Goal: Information Seeking & Learning: Learn about a topic

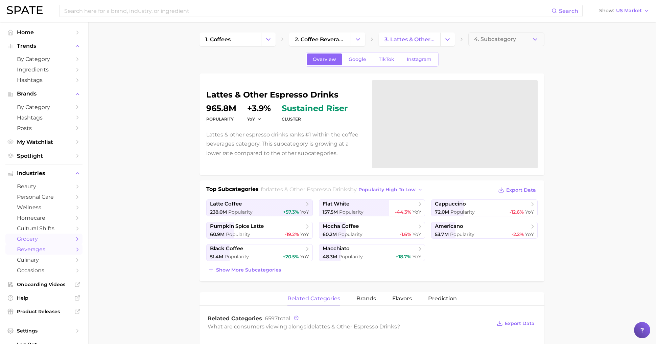
click at [37, 241] on span "grocery" at bounding box center [44, 238] width 54 height 6
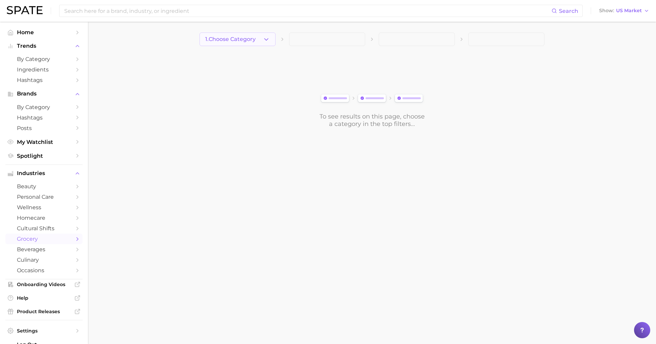
click at [255, 38] on span "1. Choose Category" at bounding box center [230, 39] width 50 height 6
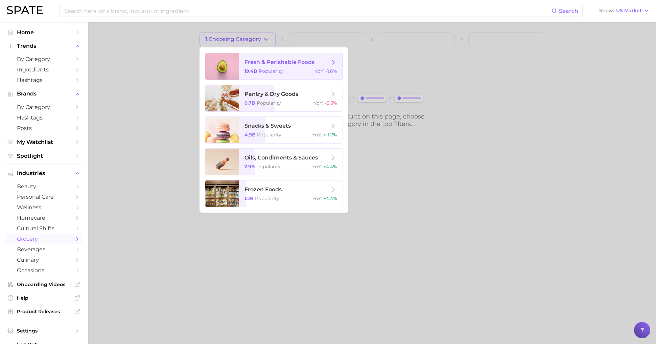
click at [287, 71] on div "19.4b Popularity YoY : -1.6%" at bounding box center [290, 71] width 93 height 6
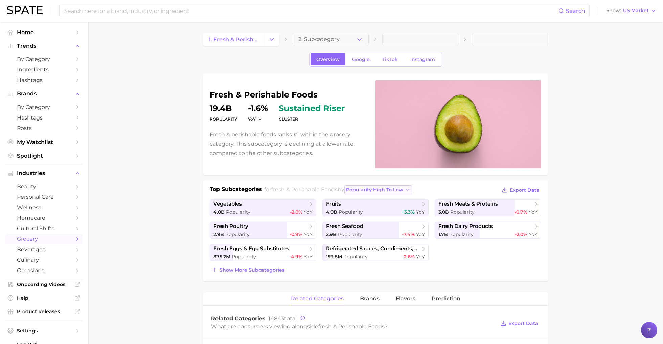
click at [397, 187] on span "popularity high to low" at bounding box center [374, 190] width 57 height 6
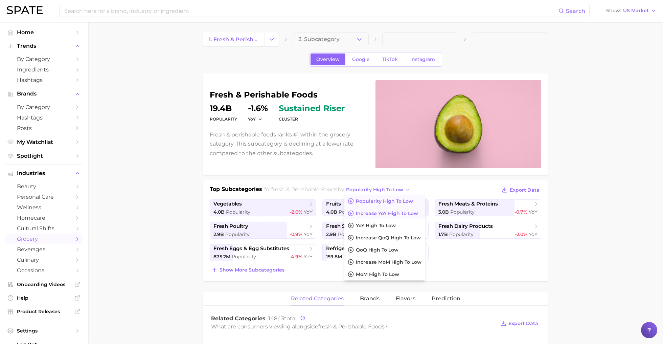
click at [401, 212] on span "Increase YoY high to low" at bounding box center [387, 213] width 62 height 6
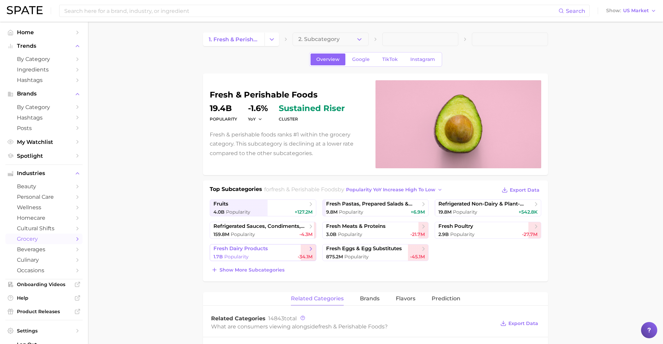
click at [276, 253] on div "1.7b Popularity -34.1m" at bounding box center [262, 256] width 99 height 6
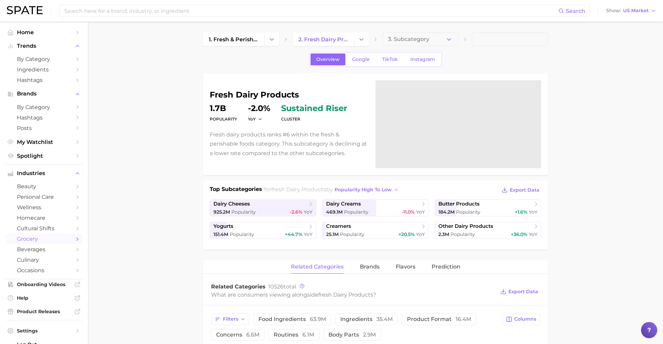
click at [360, 183] on div "Top Subcategories for fresh dairy products by popularity high to low Export Dat…" at bounding box center [375, 214] width 345 height 69
click at [360, 185] on button "popularity high to low" at bounding box center [367, 189] width 68 height 9
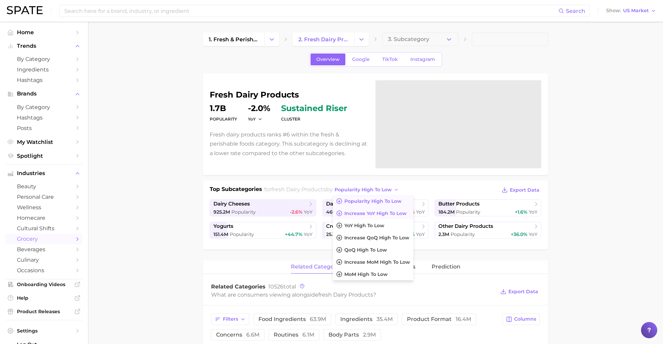
click at [368, 214] on span "Increase YoY high to low" at bounding box center [375, 213] width 62 height 6
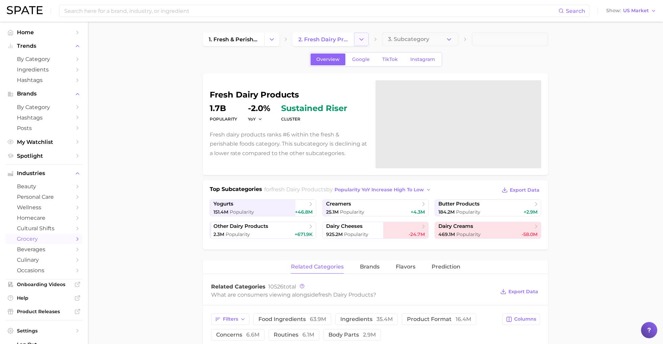
click at [365, 41] on button "Change Category" at bounding box center [361, 39] width 15 height 14
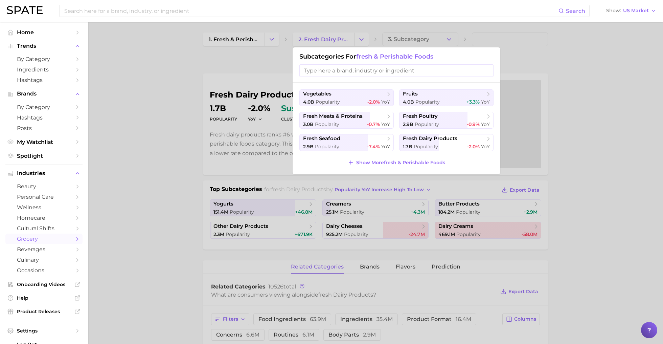
click at [299, 29] on div at bounding box center [331, 172] width 663 height 344
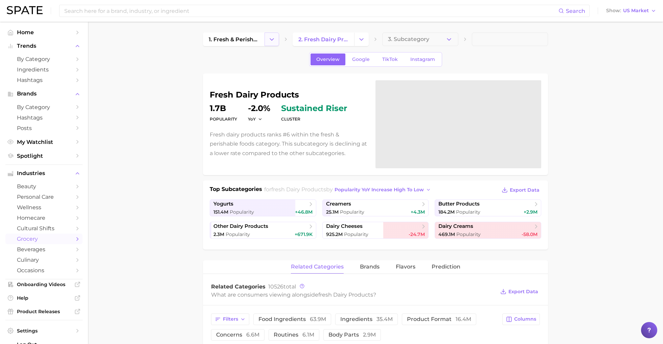
click at [270, 39] on icon "Change Category" at bounding box center [271, 39] width 7 height 7
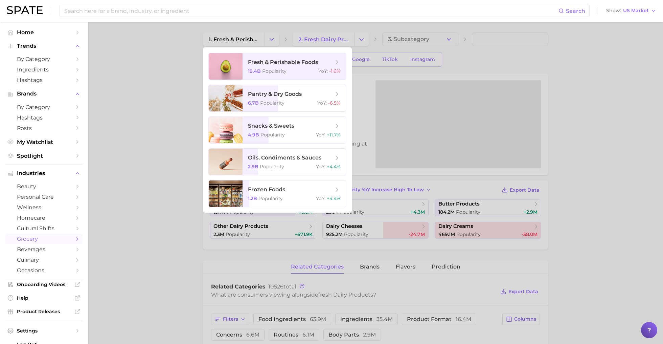
click at [176, 122] on div at bounding box center [331, 172] width 663 height 344
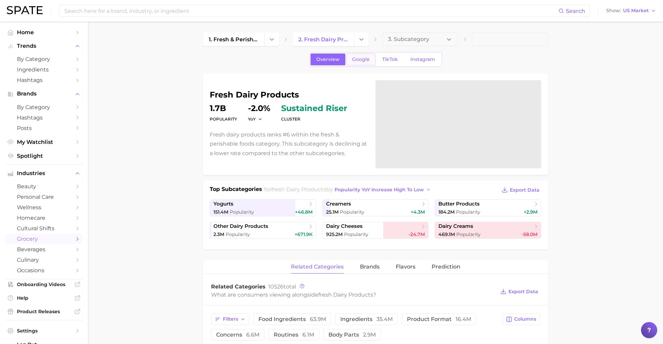
click at [358, 60] on span "Google" at bounding box center [361, 59] width 18 height 6
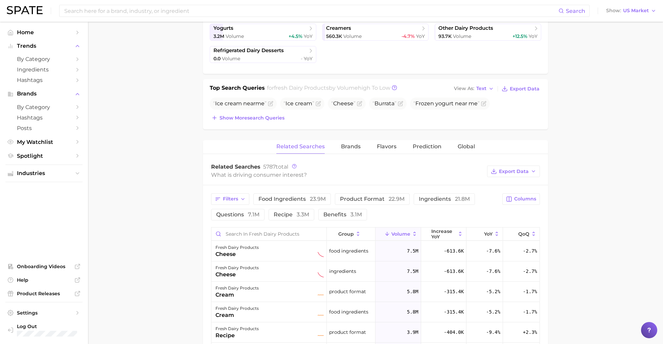
scroll to position [229, 0]
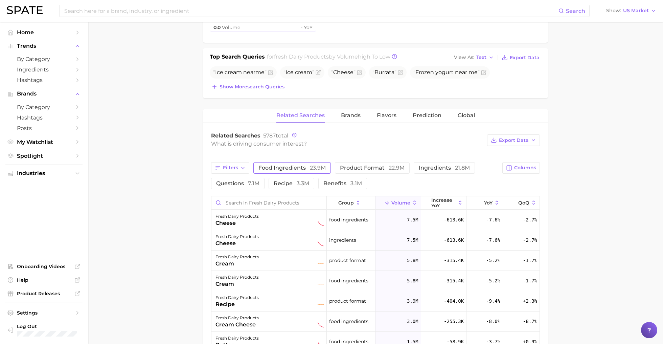
click at [288, 162] on button "food ingredients 23.9m" at bounding box center [291, 167] width 77 height 11
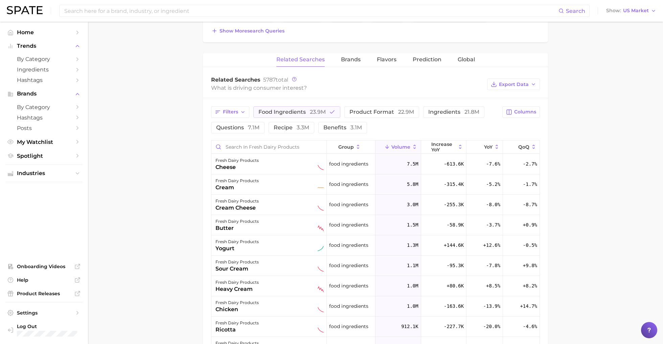
scroll to position [289, 0]
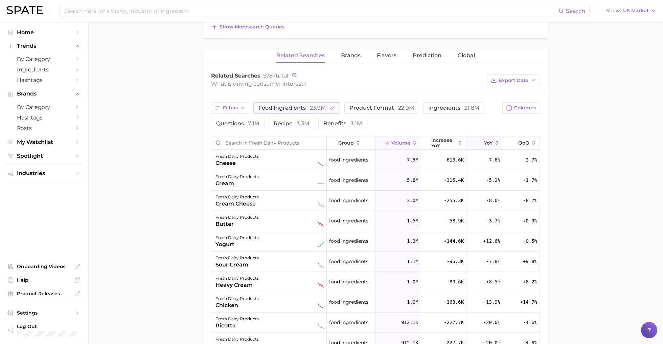
click at [494, 140] on icon at bounding box center [497, 143] width 6 height 6
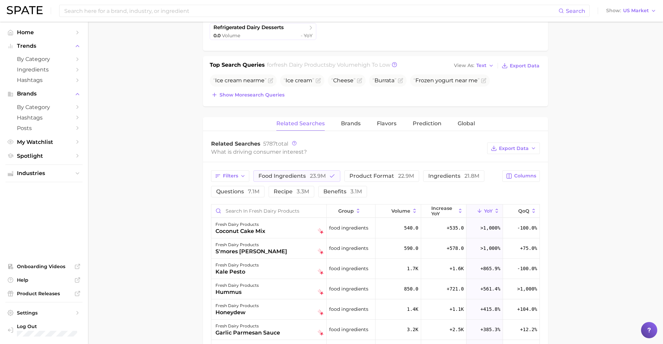
scroll to position [217, 0]
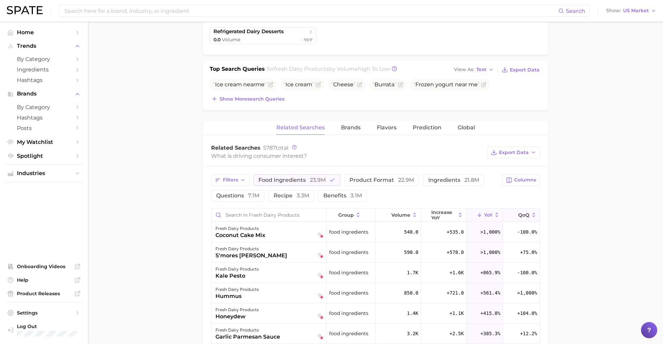
click at [523, 216] on button "QoQ" at bounding box center [521, 214] width 37 height 13
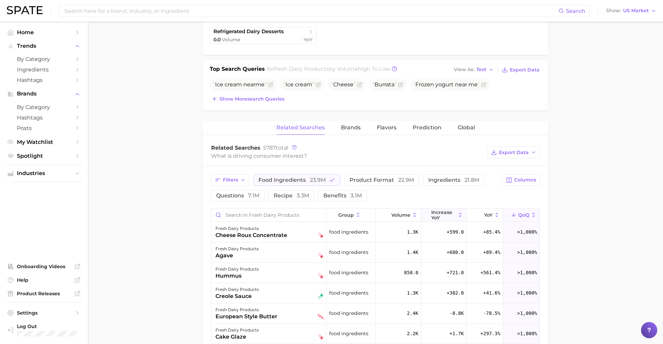
click at [443, 214] on span "increase YoY" at bounding box center [443, 214] width 25 height 11
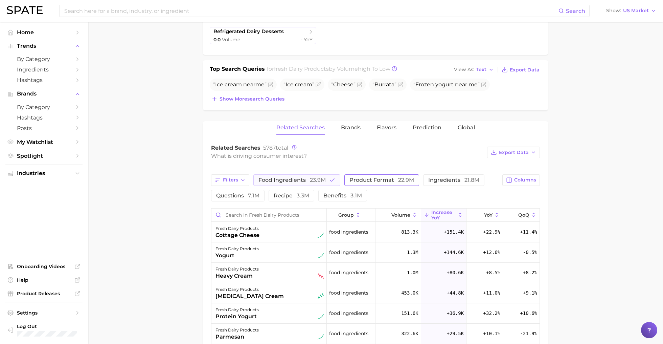
click at [386, 178] on span "product format 22.9m" at bounding box center [381, 179] width 65 height 6
click at [298, 176] on span "food ingredients 23.9m" at bounding box center [291, 179] width 67 height 6
click at [238, 178] on button "Filters" at bounding box center [230, 179] width 38 height 11
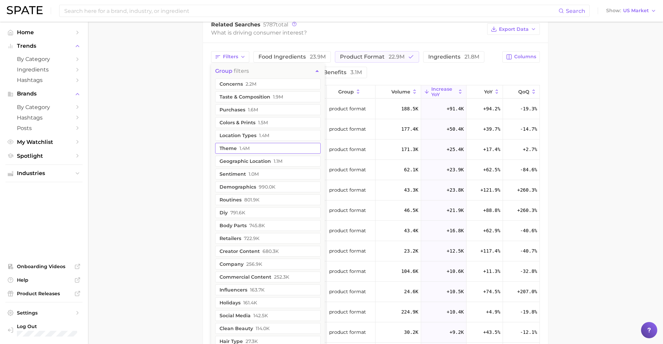
scroll to position [344, 0]
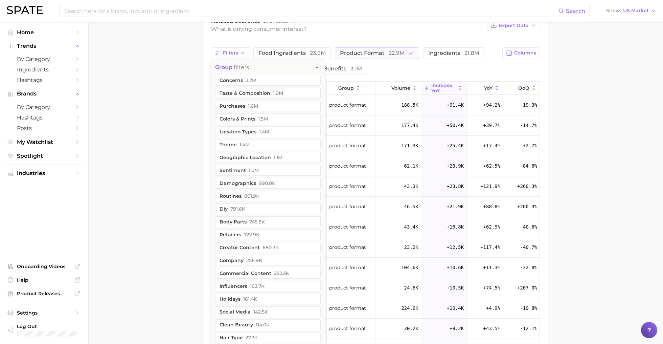
click at [251, 66] on button "group filters" at bounding box center [268, 67] width 114 height 15
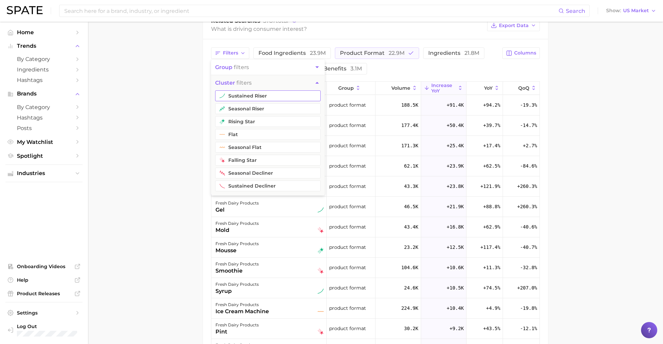
click at [270, 93] on button "sustained riser" at bounding box center [267, 95] width 105 height 11
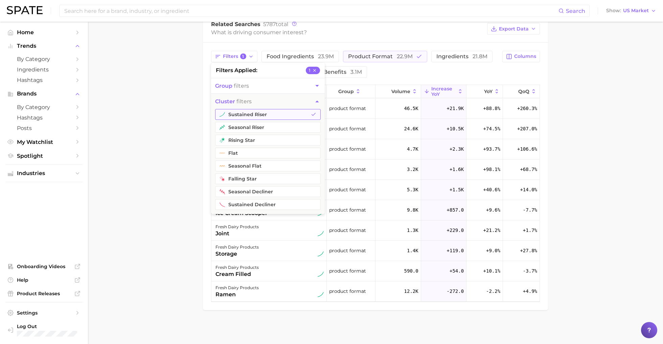
scroll to position [338, 0]
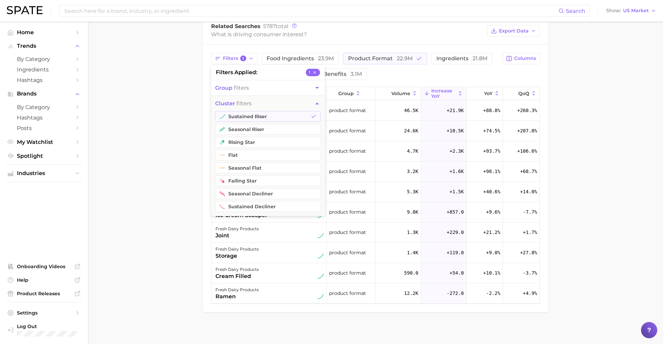
click at [161, 105] on main "1. fresh & perishable foods 2. fresh dairy products 3. Subcategory Overview Goo…" at bounding box center [375, 15] width 575 height 662
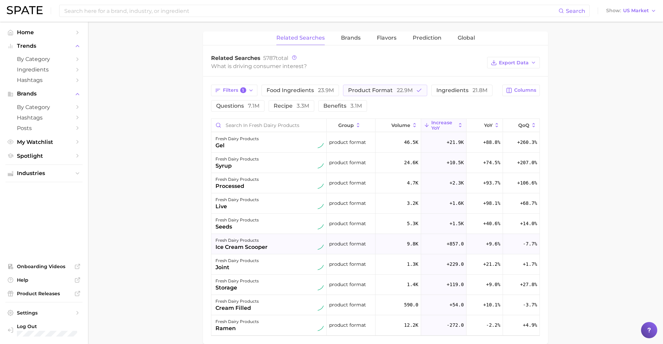
scroll to position [303, 0]
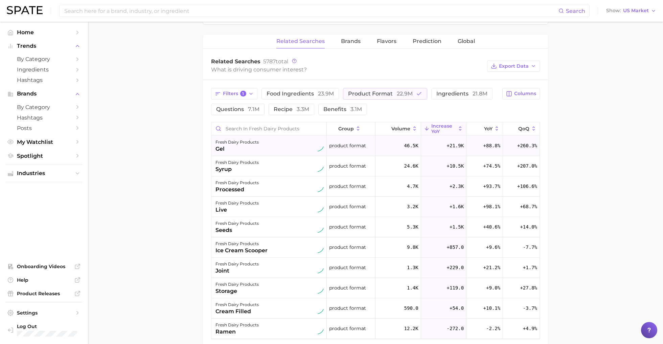
click at [251, 148] on div "gel" at bounding box center [236, 149] width 43 height 8
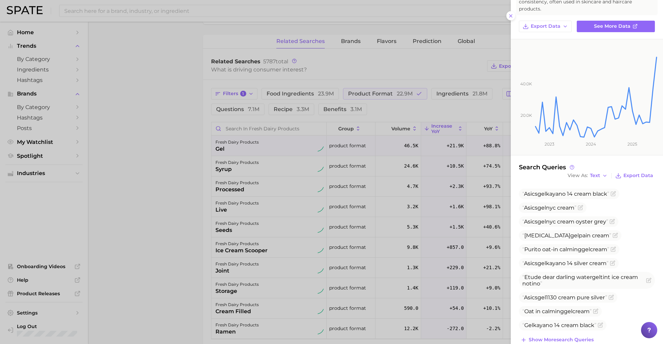
scroll to position [57, 0]
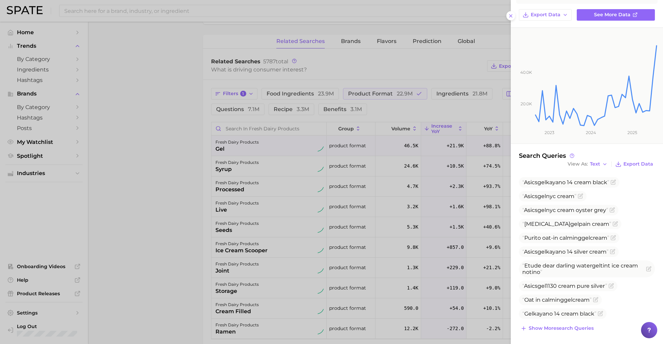
click at [496, 230] on div at bounding box center [331, 172] width 663 height 344
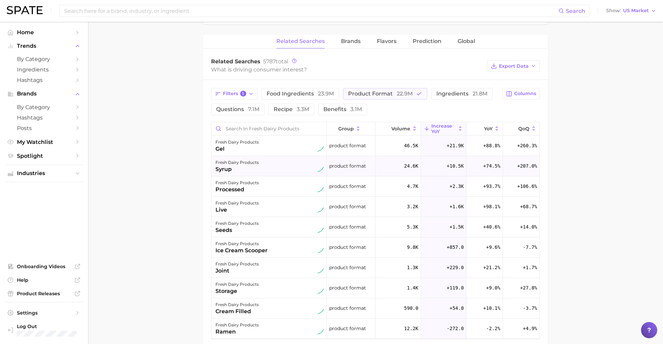
click at [255, 164] on div "fresh dairy products" at bounding box center [236, 162] width 43 height 8
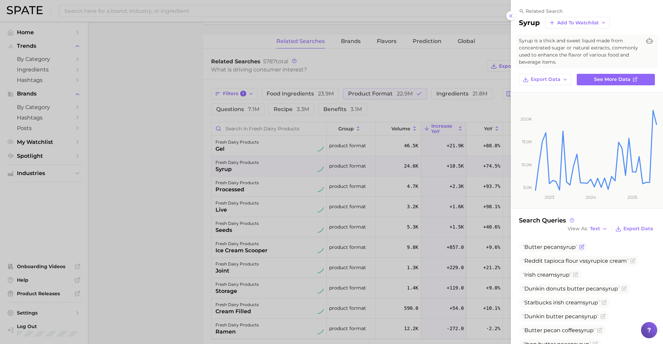
scroll to position [58, 0]
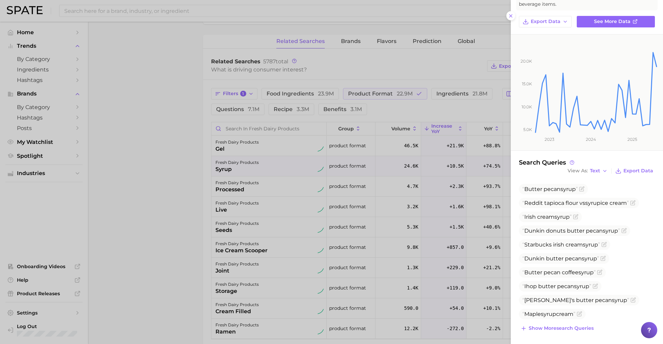
click at [242, 194] on div at bounding box center [331, 172] width 663 height 344
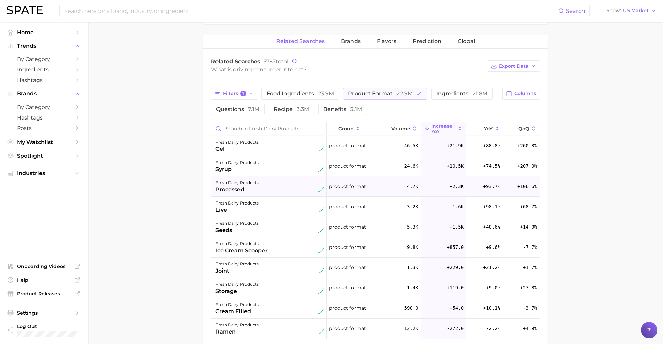
click at [247, 189] on div "processed" at bounding box center [236, 189] width 43 height 8
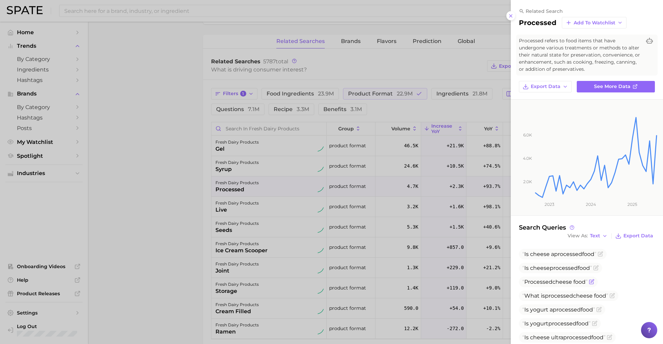
scroll to position [14, 0]
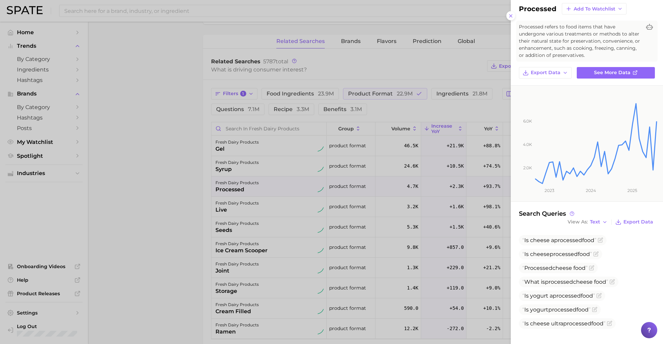
click at [280, 199] on div at bounding box center [331, 172] width 663 height 344
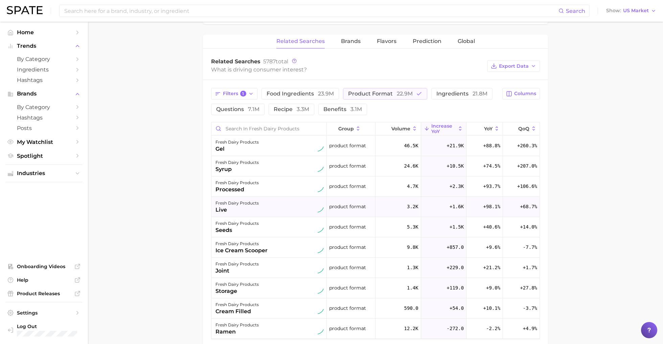
click at [279, 209] on div "fresh dairy products live" at bounding box center [269, 206] width 108 height 15
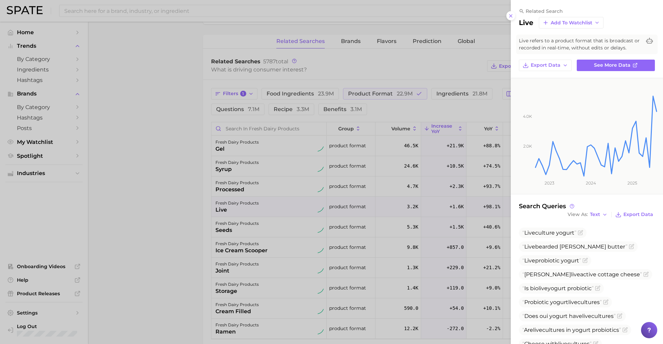
click at [280, 209] on div at bounding box center [331, 172] width 663 height 344
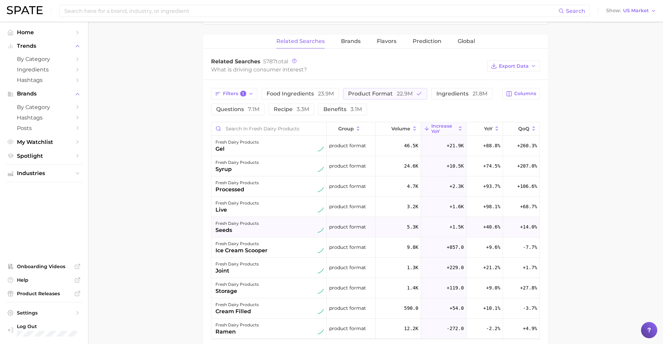
click at [275, 225] on div "fresh dairy products seeds" at bounding box center [269, 226] width 108 height 15
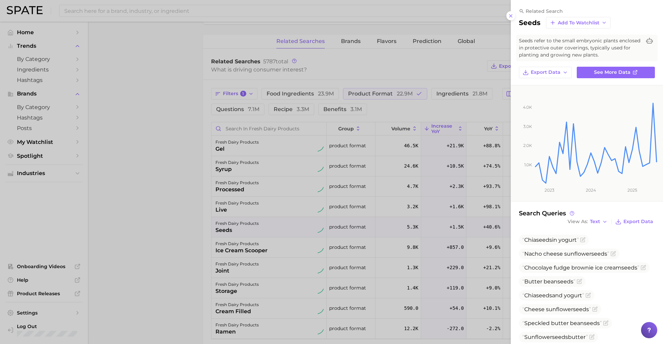
click at [334, 178] on div at bounding box center [331, 172] width 663 height 344
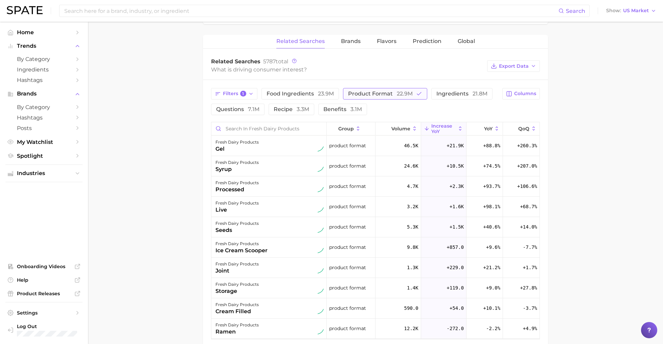
click at [392, 88] on button "product format 22.9m" at bounding box center [385, 93] width 84 height 11
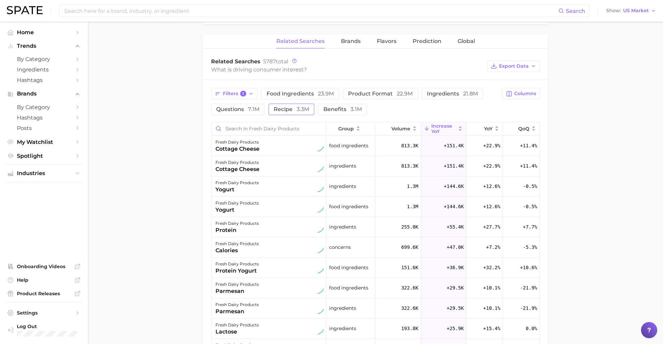
click at [286, 109] on span "recipe 3.3m" at bounding box center [292, 109] width 36 height 6
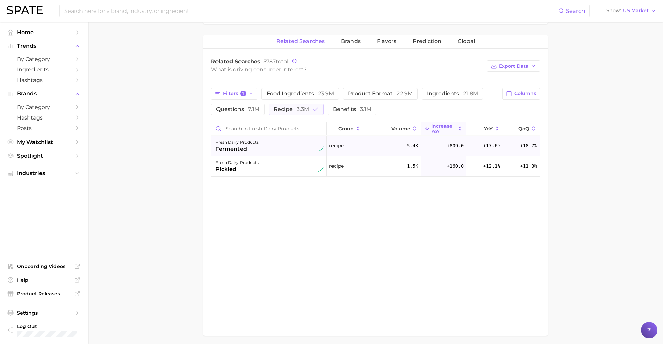
click at [275, 148] on div "fresh dairy products fermented" at bounding box center [269, 145] width 108 height 15
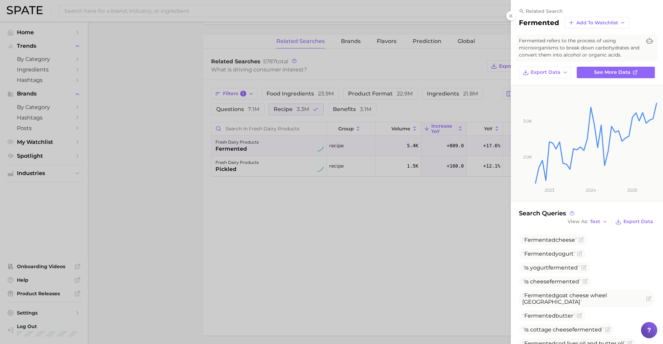
click at [341, 128] on div at bounding box center [331, 172] width 663 height 344
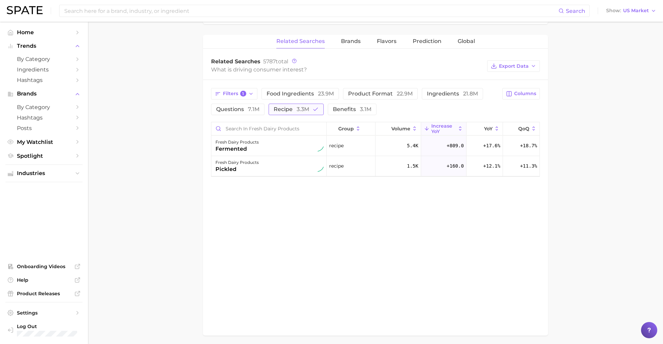
click at [297, 106] on span "3.3m" at bounding box center [303, 109] width 13 height 6
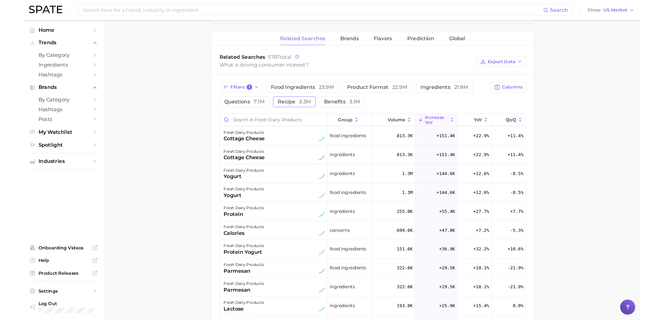
scroll to position [0, 0]
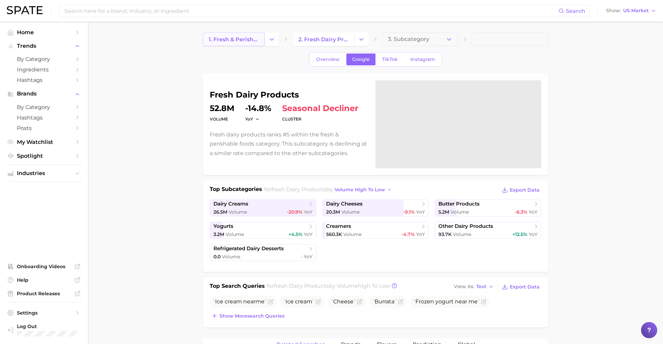
click at [233, 39] on span "1. fresh & perishable foods" at bounding box center [234, 39] width 50 height 6
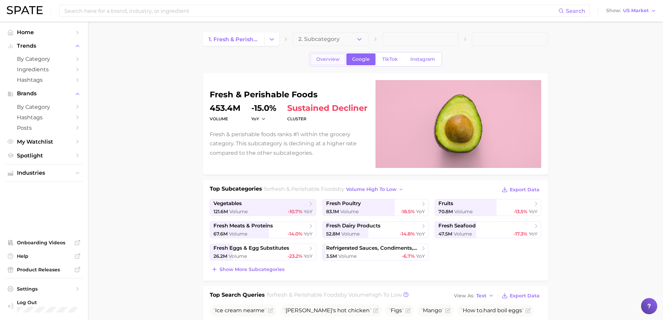
click at [325, 61] on span "Overview" at bounding box center [327, 59] width 23 height 6
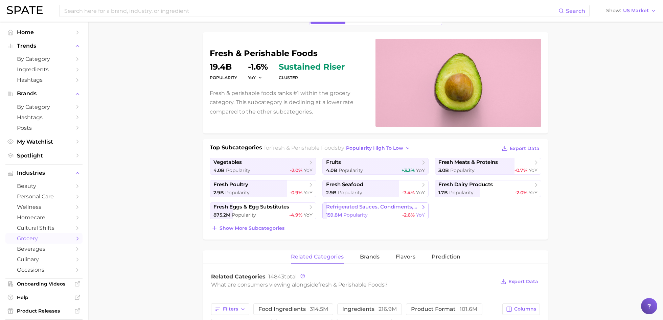
scroll to position [46, 0]
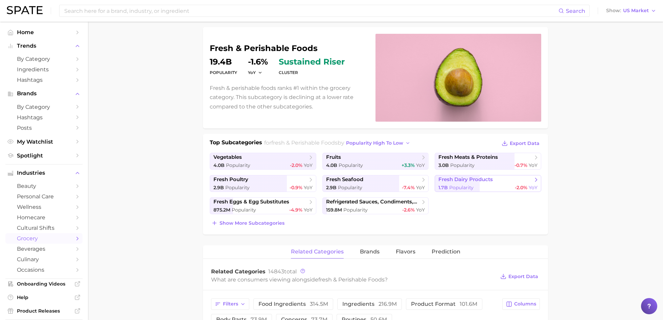
click at [470, 185] on span "Popularity" at bounding box center [461, 188] width 24 height 6
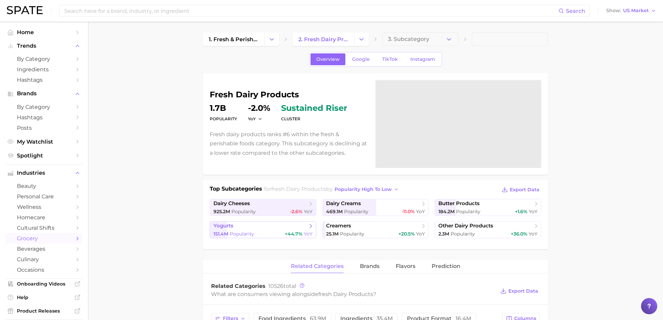
scroll to position [1, 0]
click at [365, 39] on button "Change Category" at bounding box center [361, 38] width 15 height 14
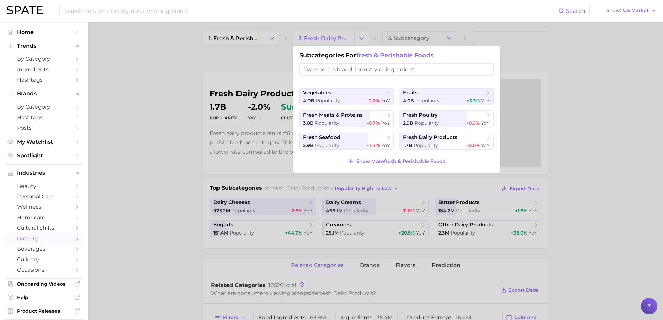
click at [252, 51] on div at bounding box center [331, 160] width 663 height 320
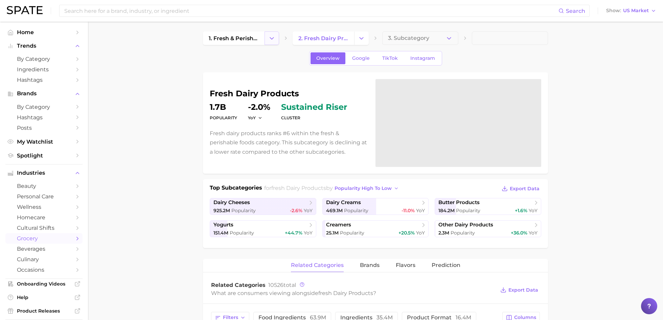
click at [274, 35] on icon "Change Category" at bounding box center [271, 38] width 7 height 7
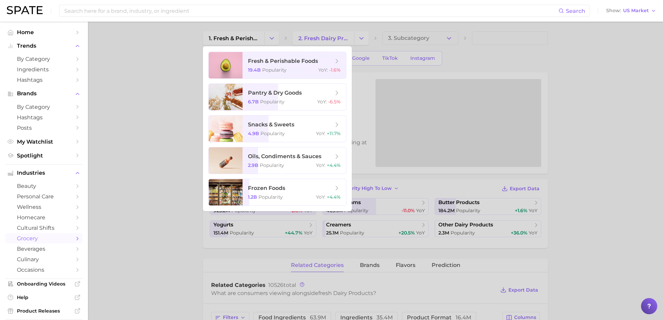
click at [408, 172] on div at bounding box center [331, 160] width 663 height 320
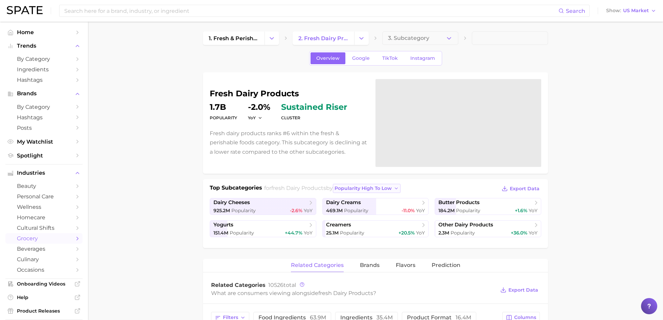
click at [373, 188] on span "popularity high to low" at bounding box center [362, 189] width 57 height 6
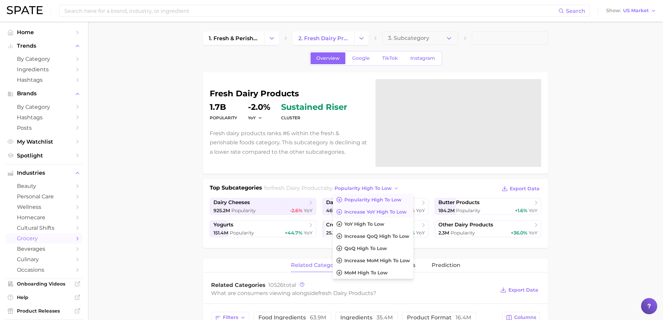
click at [358, 213] on span "Increase YoY high to low" at bounding box center [375, 212] width 62 height 6
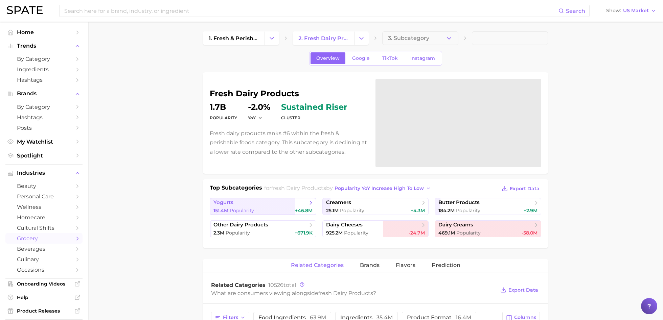
click at [235, 206] on link "yogurts 151.4m Popularity +46.8m" at bounding box center [263, 206] width 107 height 17
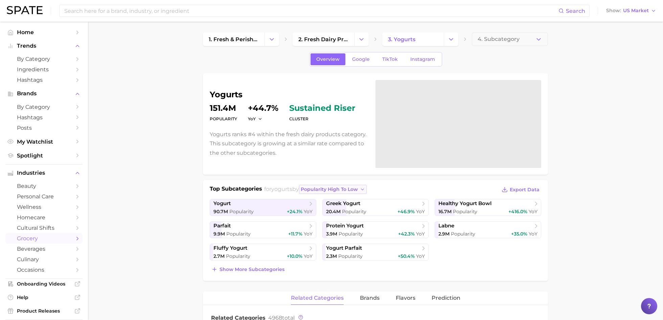
click at [354, 188] on span "popularity high to low" at bounding box center [329, 190] width 57 height 6
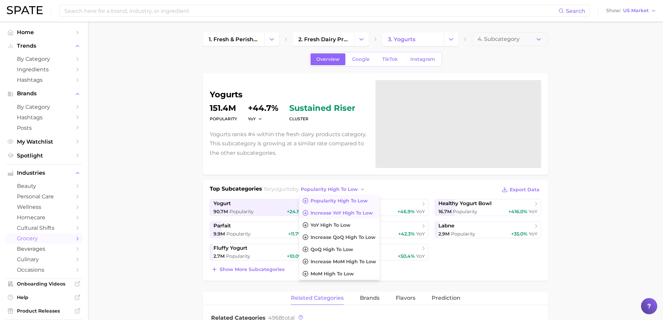
click at [355, 210] on span "Increase YoY high to low" at bounding box center [341, 213] width 62 height 6
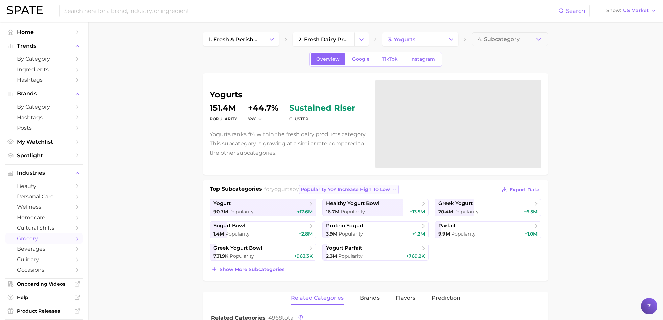
click at [324, 185] on button "Popularity YoY increase high to low" at bounding box center [349, 189] width 100 height 9
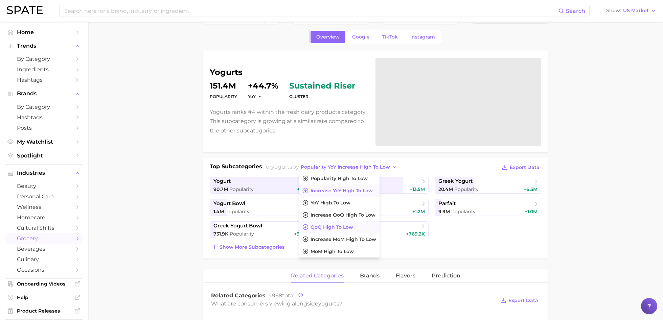
scroll to position [25, 0]
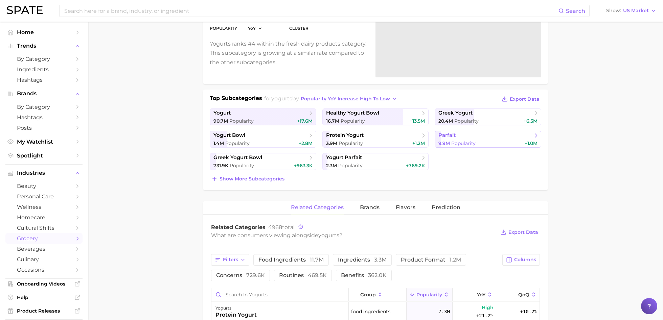
scroll to position [95, 0]
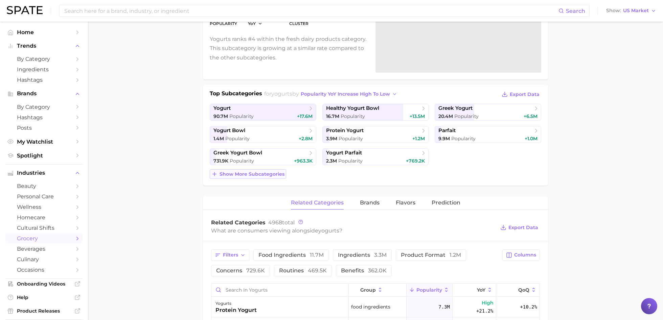
click at [267, 172] on span "Show more subcategories" at bounding box center [251, 174] width 65 height 6
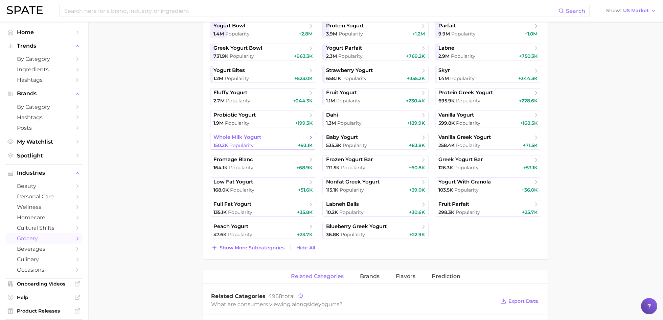
scroll to position [201, 0]
click at [267, 246] on span "Show more subcategories" at bounding box center [251, 247] width 65 height 6
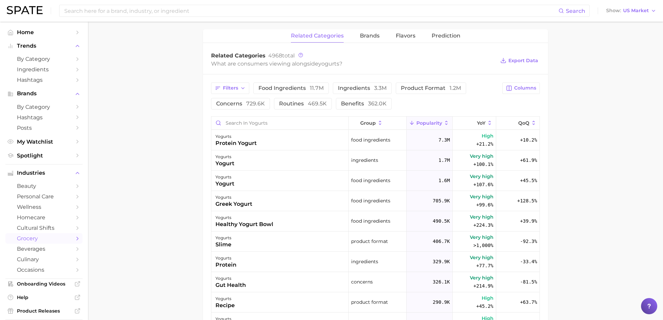
scroll to position [549, 0]
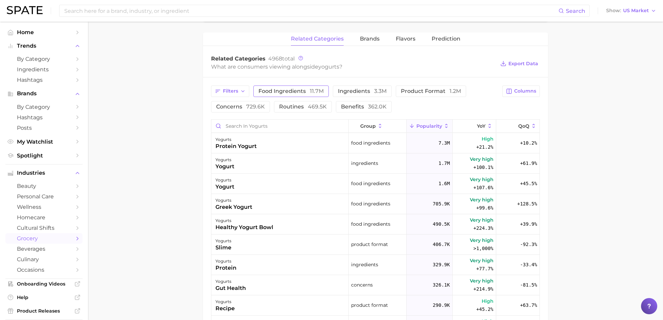
click at [273, 90] on span "food ingredients 11.7m" at bounding box center [290, 91] width 65 height 5
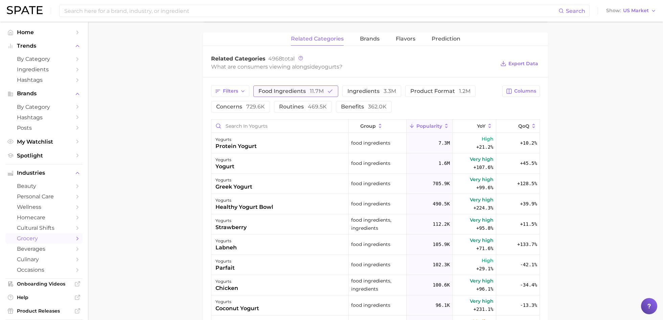
click at [289, 86] on button "food ingredients 11.7m" at bounding box center [295, 91] width 85 height 11
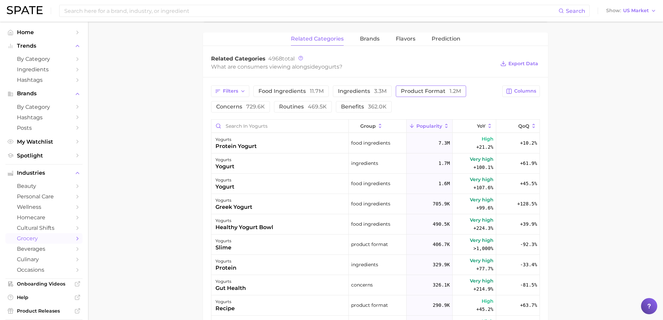
click at [426, 89] on span "product format 1.2m" at bounding box center [431, 91] width 60 height 5
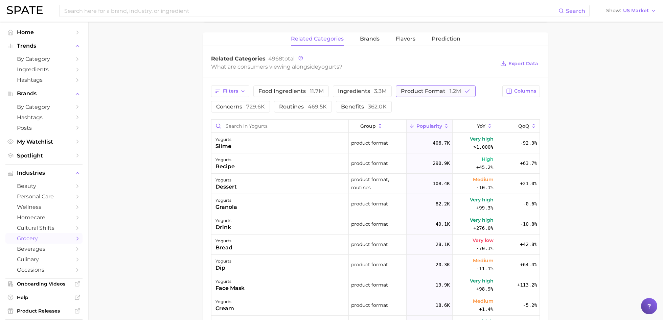
click at [438, 90] on span "product format 1.2m" at bounding box center [431, 91] width 60 height 5
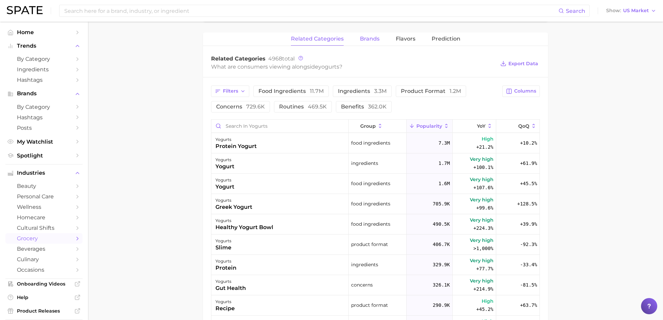
click at [363, 41] on span "brands" at bounding box center [370, 39] width 20 height 6
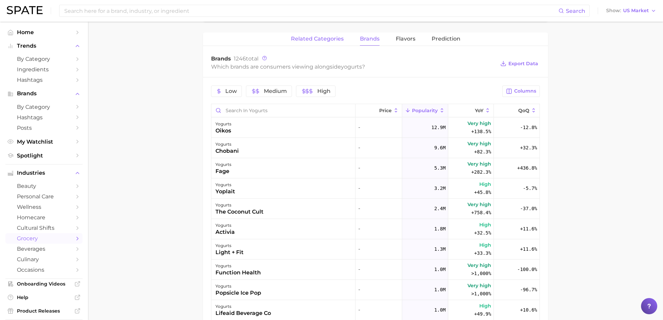
click at [303, 32] on button "related categories" at bounding box center [317, 38] width 53 height 13
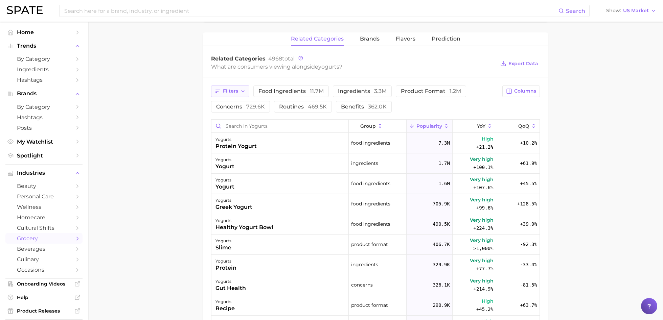
click at [239, 92] on button "Filters" at bounding box center [230, 91] width 38 height 11
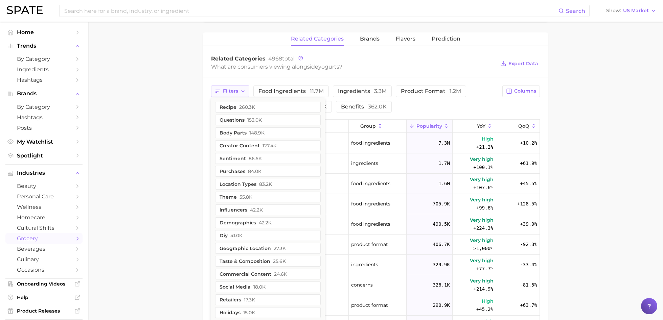
click at [243, 89] on icon "button" at bounding box center [242, 91] width 5 height 5
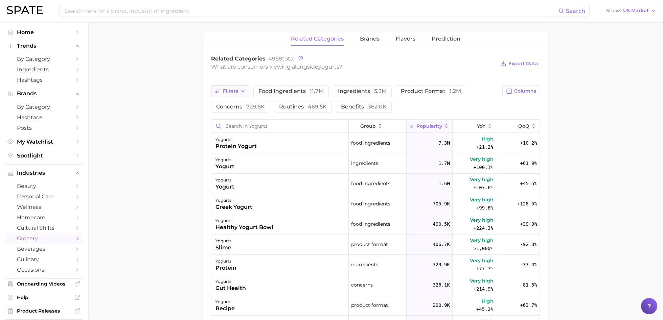
click at [244, 94] on button "Filters" at bounding box center [230, 91] width 38 height 11
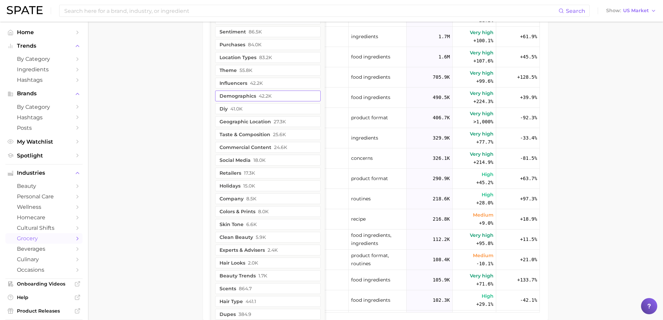
scroll to position [756, 0]
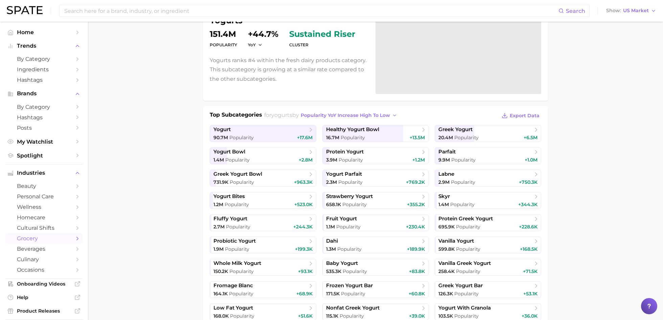
scroll to position [73, 0]
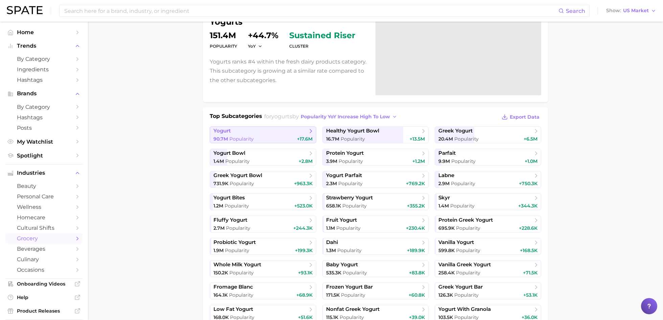
click at [258, 136] on div "90.7m Popularity +17.6m" at bounding box center [262, 139] width 99 height 6
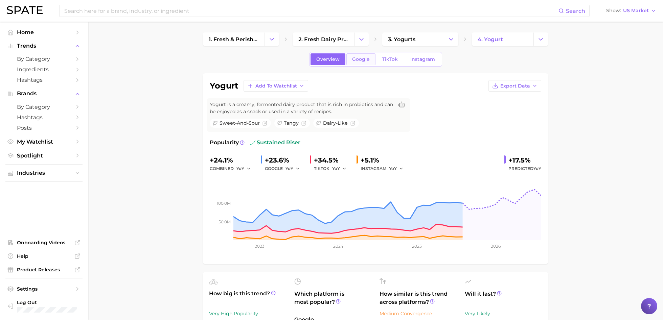
click at [362, 58] on span "Google" at bounding box center [361, 59] width 18 height 6
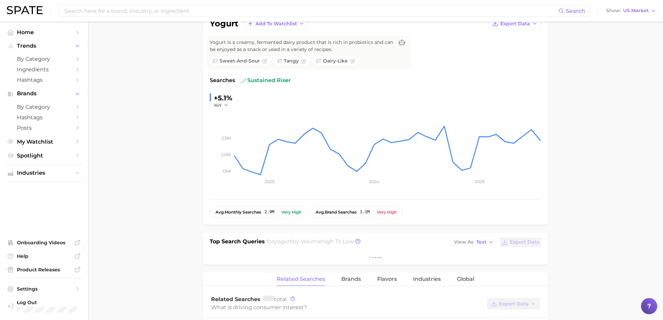
scroll to position [107, 0]
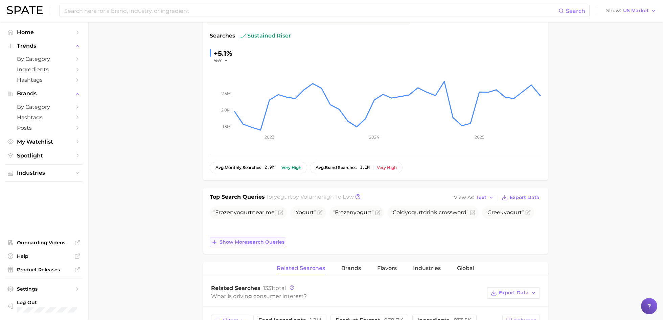
click at [253, 239] on span "Show more search queries" at bounding box center [251, 242] width 65 height 6
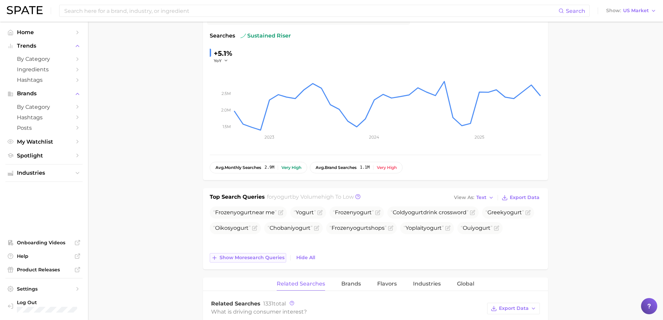
click at [244, 255] on span "Show more search queries" at bounding box center [251, 258] width 65 height 6
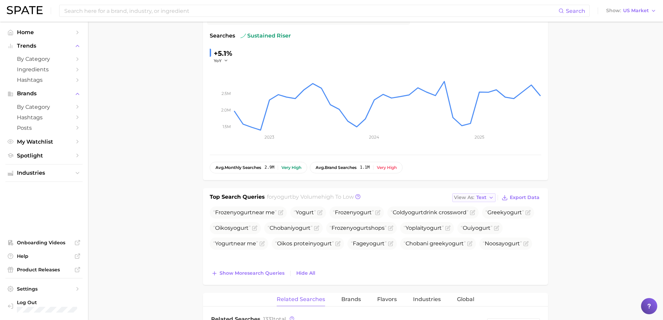
click at [482, 196] on span "Text" at bounding box center [481, 198] width 10 height 4
click at [474, 218] on span "Table" at bounding box center [470, 221] width 13 height 6
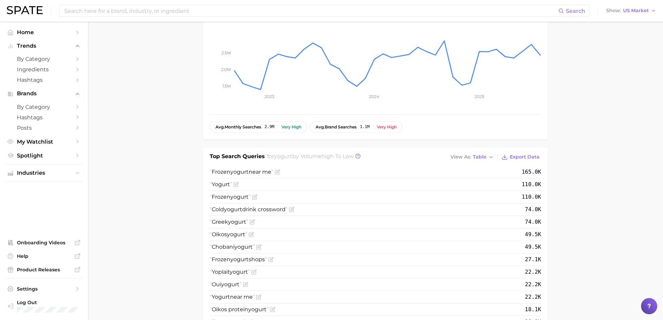
scroll to position [0, 0]
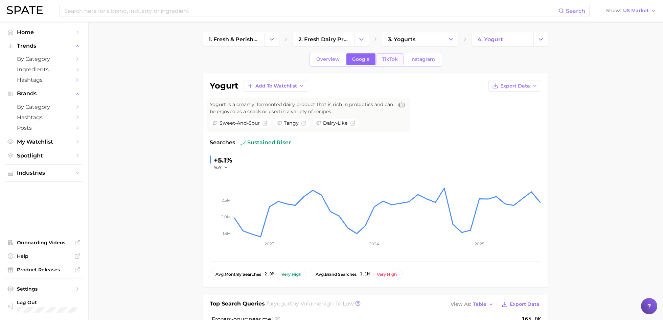
click at [384, 60] on span "TikTok" at bounding box center [390, 59] width 16 height 6
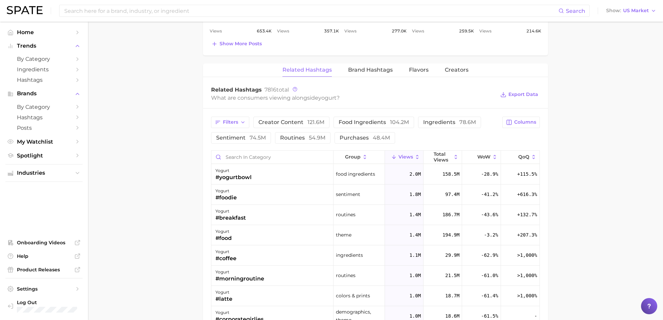
scroll to position [481, 0]
click at [361, 122] on span "food ingredients 104.2m" at bounding box center [373, 121] width 70 height 5
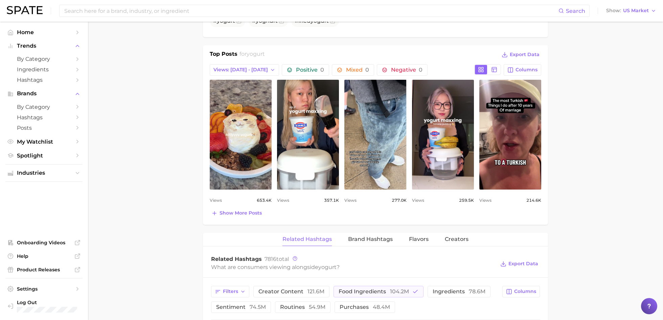
scroll to position [306, 0]
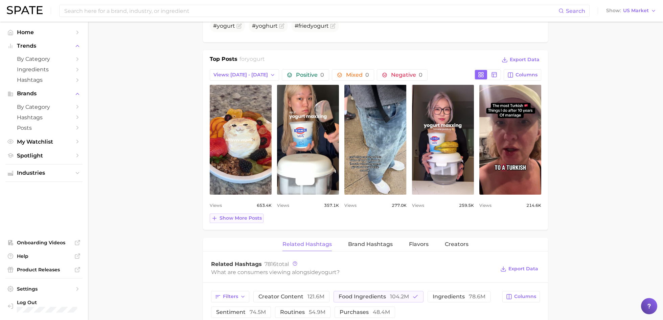
click at [242, 220] on button "Show more posts" at bounding box center [237, 218] width 54 height 9
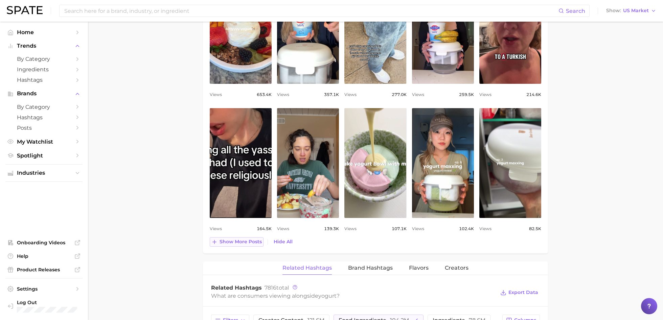
scroll to position [0, 0]
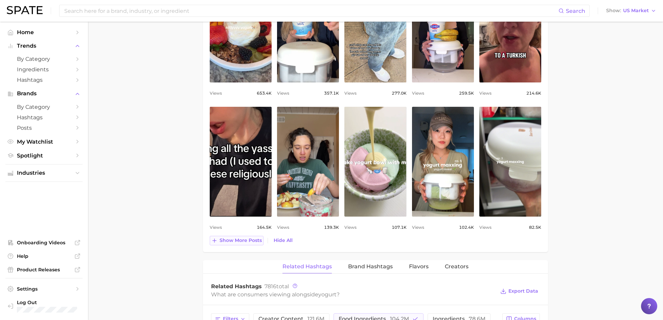
click at [238, 238] on span "Show more posts" at bounding box center [240, 241] width 42 height 6
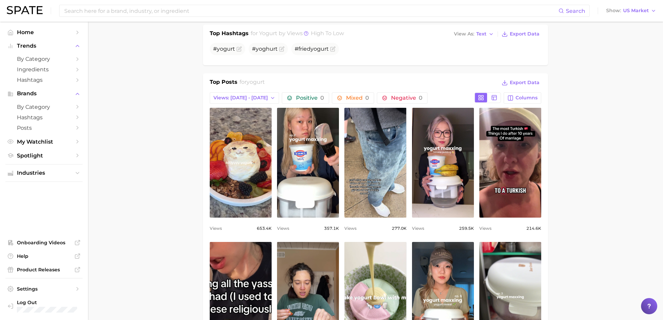
scroll to position [285, 0]
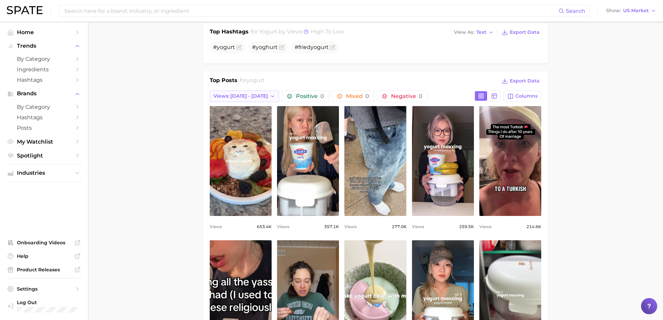
click at [225, 91] on button "Views: [DATE] - [DATE]" at bounding box center [244, 96] width 69 height 11
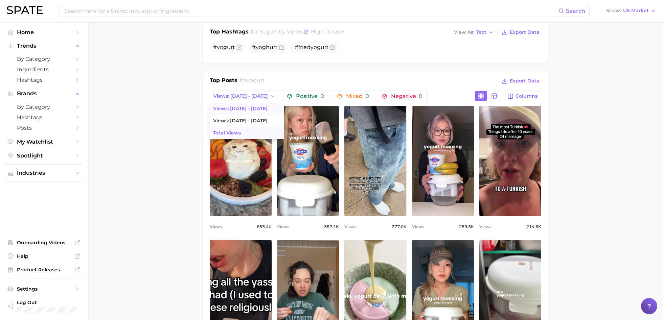
click at [232, 131] on span "Total Views" at bounding box center [227, 133] width 28 height 6
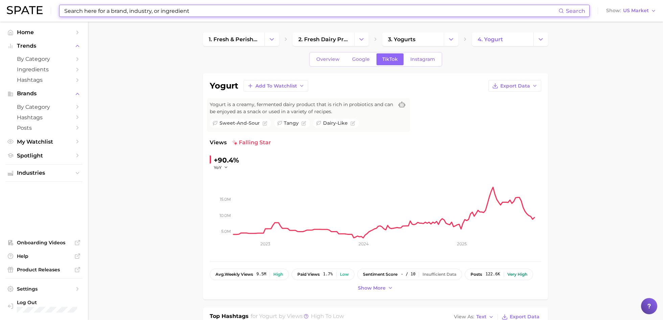
click at [150, 11] on input at bounding box center [311, 10] width 495 height 11
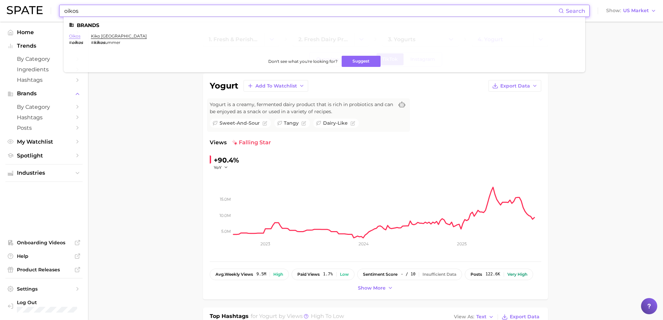
type input "oikos"
click at [74, 36] on link "oikos" at bounding box center [74, 35] width 11 height 5
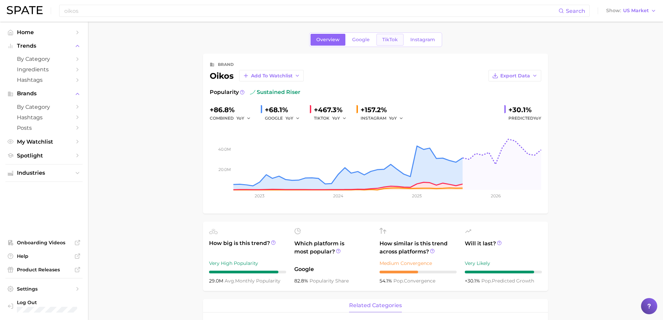
click at [391, 35] on link "TikTok" at bounding box center [389, 40] width 27 height 12
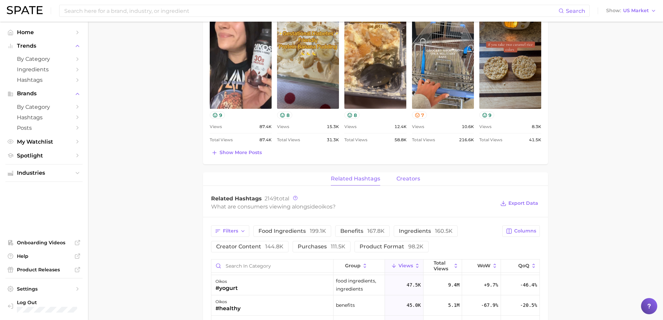
click at [405, 176] on span "creators" at bounding box center [408, 179] width 24 height 6
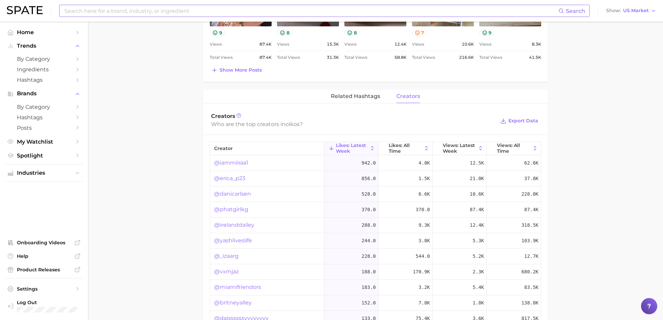
click at [153, 10] on input at bounding box center [311, 10] width 495 height 11
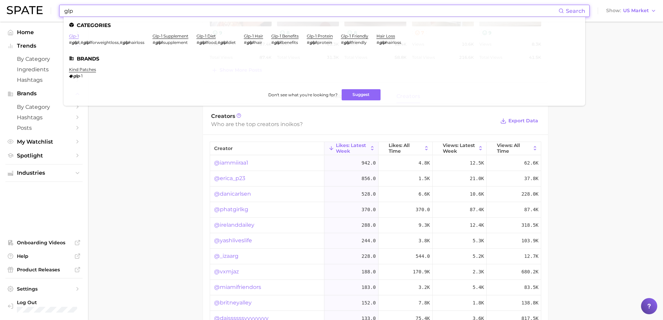
type input "glp"
click at [74, 34] on link "glp-1" at bounding box center [74, 35] width 10 height 5
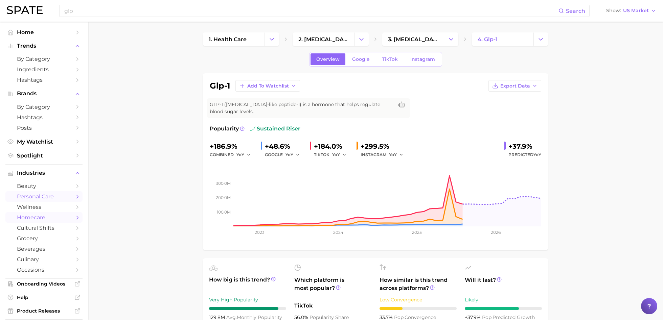
click at [53, 216] on span "homecare" at bounding box center [44, 217] width 54 height 6
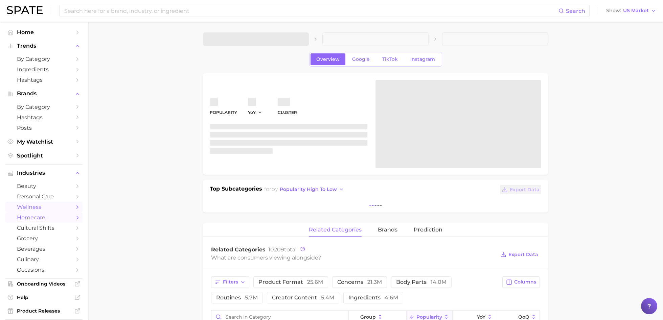
click at [52, 207] on span "wellness" at bounding box center [44, 207] width 54 height 6
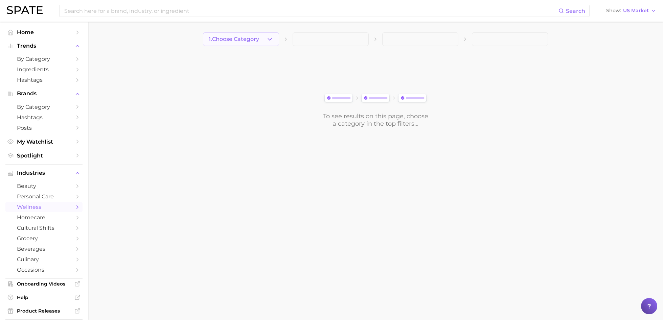
click at [245, 41] on span "1. Choose Category" at bounding box center [234, 39] width 50 height 6
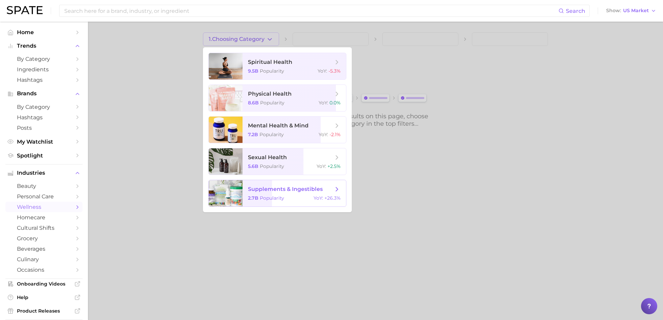
click at [292, 188] on span "supplements & ingestibles" at bounding box center [285, 189] width 75 height 6
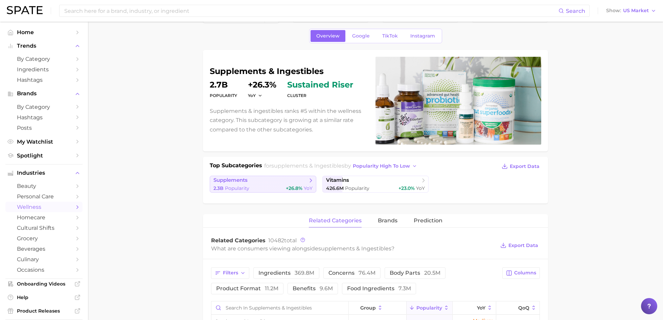
click at [249, 187] on div "2.3b Popularity +26.8% YoY" at bounding box center [262, 188] width 99 height 6
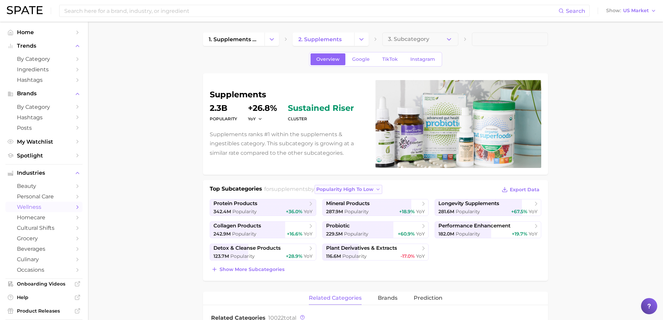
click at [373, 188] on span "popularity high to low" at bounding box center [344, 190] width 57 height 6
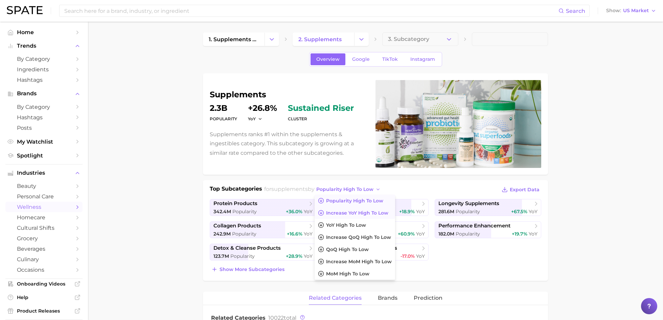
click at [369, 214] on span "Increase YoY high to low" at bounding box center [357, 213] width 62 height 6
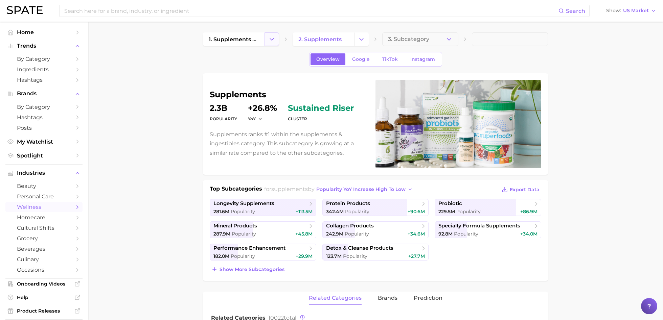
click at [270, 42] on icon "Change Category" at bounding box center [271, 39] width 7 height 7
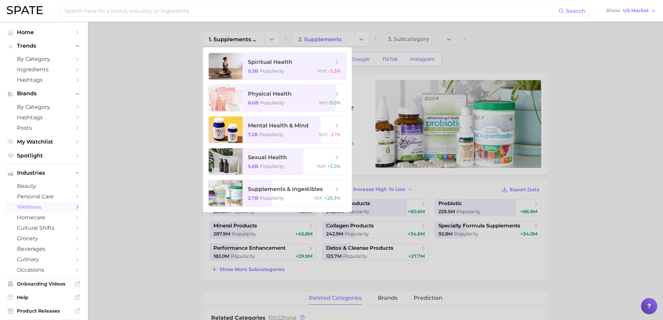
click at [157, 93] on div at bounding box center [331, 160] width 663 height 320
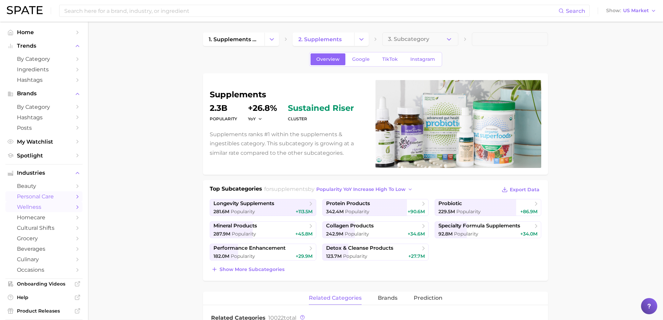
click at [42, 199] on span "personal care" at bounding box center [44, 196] width 54 height 6
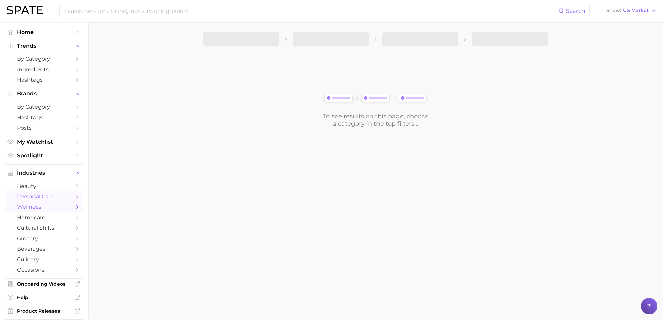
click at [40, 210] on span "wellness" at bounding box center [44, 207] width 54 height 6
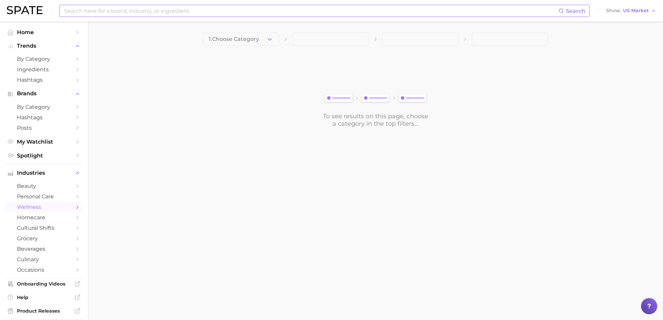
click at [152, 14] on input at bounding box center [311, 10] width 495 height 11
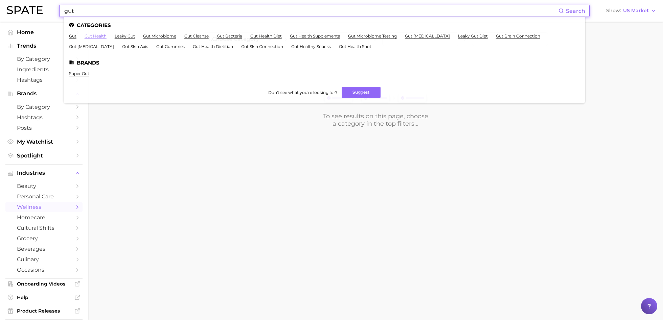
type input "gut"
click at [100, 34] on link "gut health" at bounding box center [96, 35] width 22 height 5
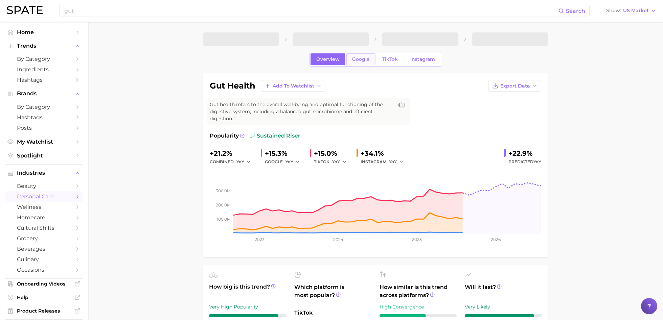
click at [365, 58] on span "Google" at bounding box center [361, 59] width 18 height 6
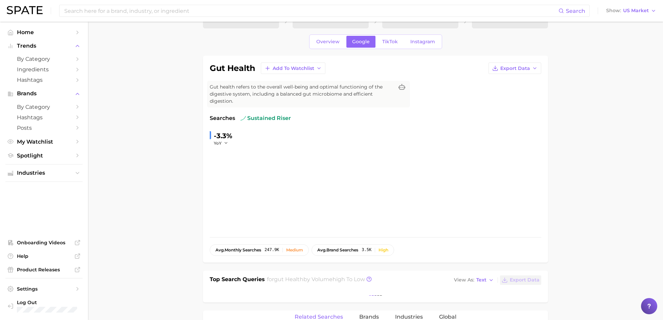
scroll to position [108, 0]
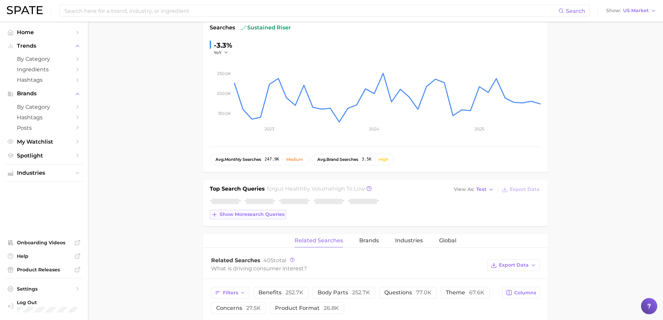
click at [241, 217] on button "Show more search queries" at bounding box center [248, 214] width 76 height 9
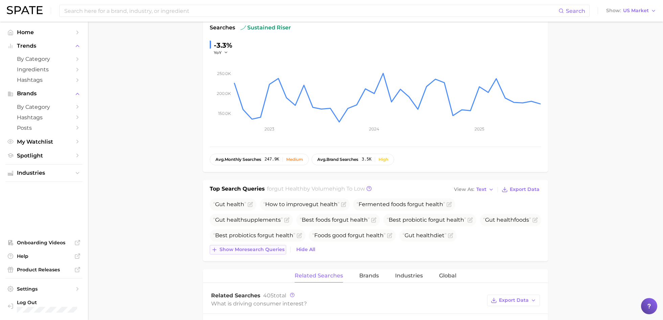
click at [241, 230] on div "Gut health How to improve gut health Fermented foods for gut health Gut health …" at bounding box center [375, 226] width 331 height 56
click at [241, 256] on div "Top Search Queries for gut health by Volume high to low View As Text Export Dat…" at bounding box center [375, 220] width 345 height 81
click at [243, 252] on button "Show more search queries" at bounding box center [248, 249] width 76 height 9
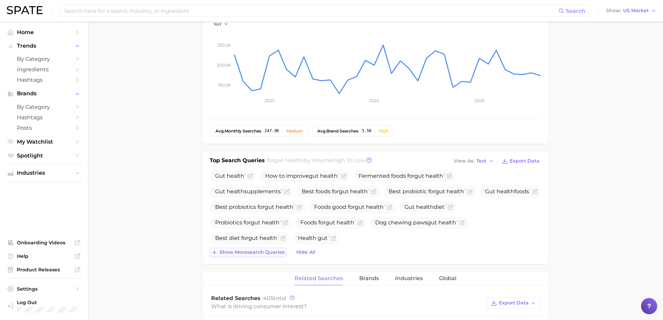
scroll to position [137, 0]
click at [233, 250] on span "Show more search queries" at bounding box center [251, 252] width 65 height 6
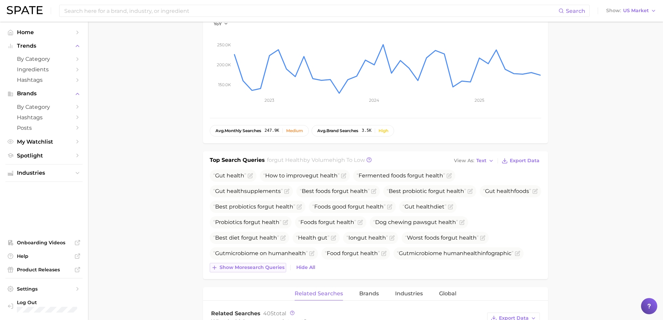
click at [252, 267] on span "Show more search queries" at bounding box center [251, 268] width 65 height 6
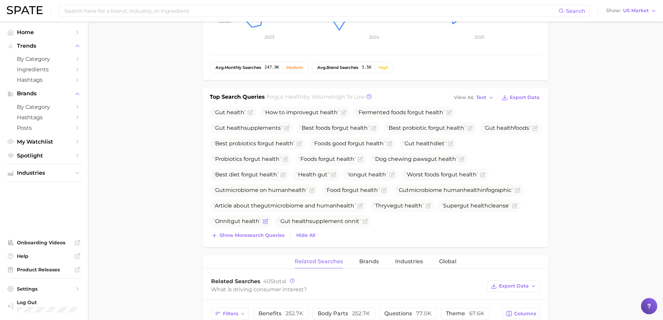
scroll to position [204, 0]
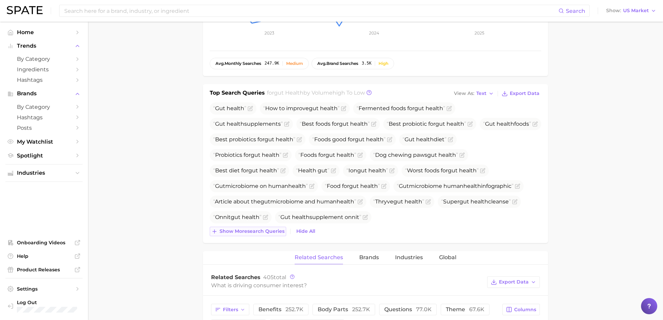
click at [241, 230] on span "Show more search queries" at bounding box center [251, 232] width 65 height 6
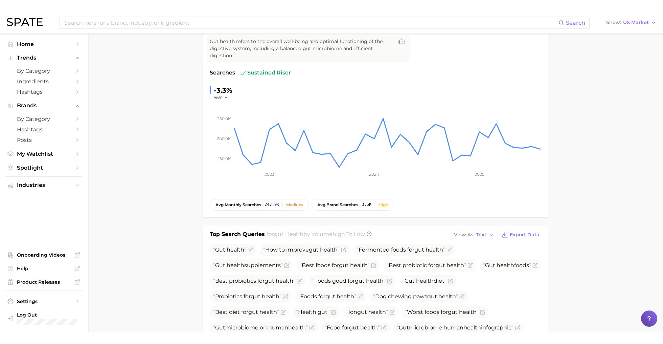
scroll to position [0, 0]
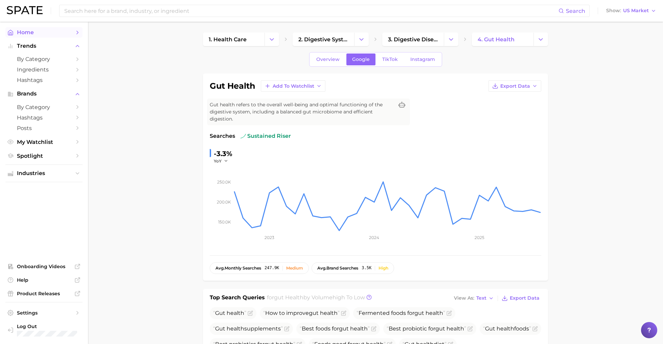
click at [27, 33] on span "Home" at bounding box center [44, 32] width 54 height 6
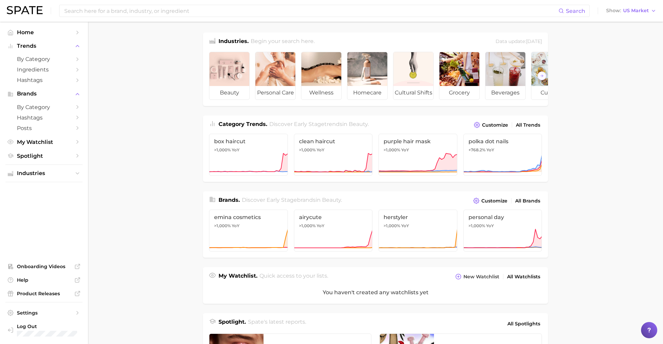
click at [31, 11] on img at bounding box center [25, 10] width 36 height 8
click at [34, 107] on span "by Category" at bounding box center [44, 107] width 54 height 6
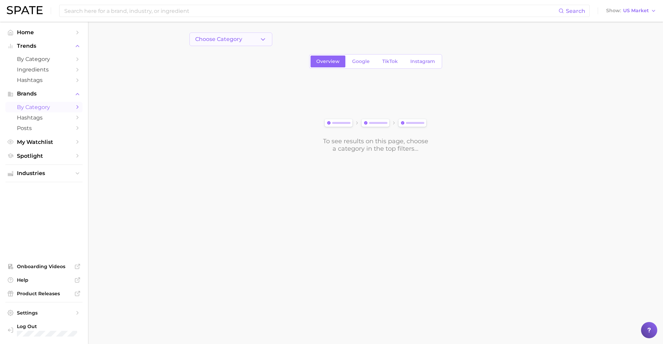
click at [248, 40] on button "Choose Category" at bounding box center [230, 39] width 83 height 14
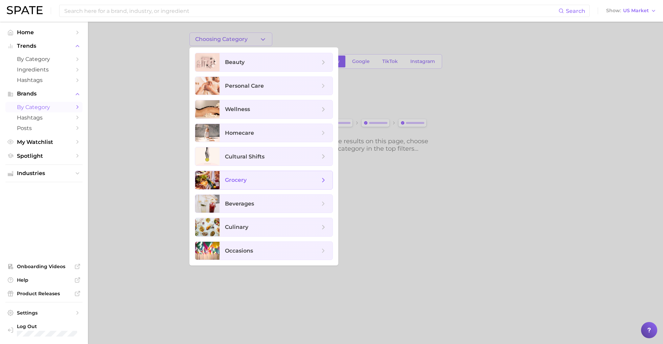
click at [253, 180] on span "grocery" at bounding box center [272, 179] width 95 height 7
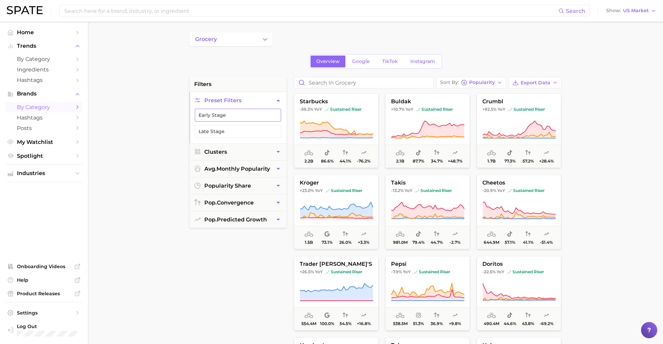
click at [228, 115] on button "Early Stage" at bounding box center [238, 115] width 86 height 13
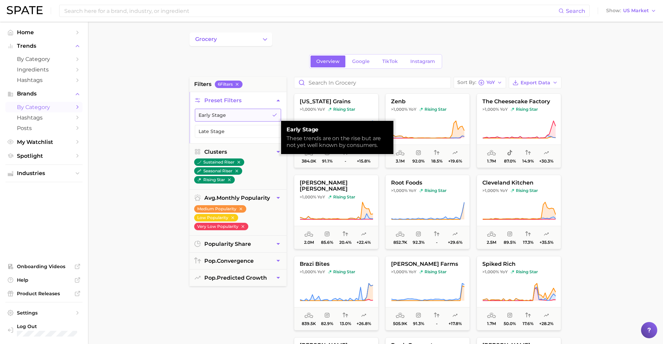
click at [228, 115] on button "Early Stage" at bounding box center [238, 115] width 86 height 13
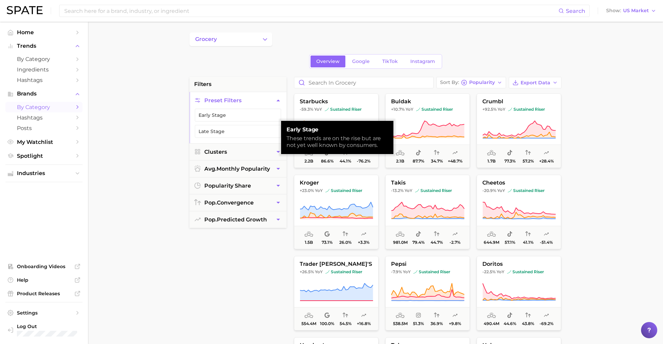
click at [228, 123] on ul "Early Stage Late Stage" at bounding box center [237, 126] width 97 height 34
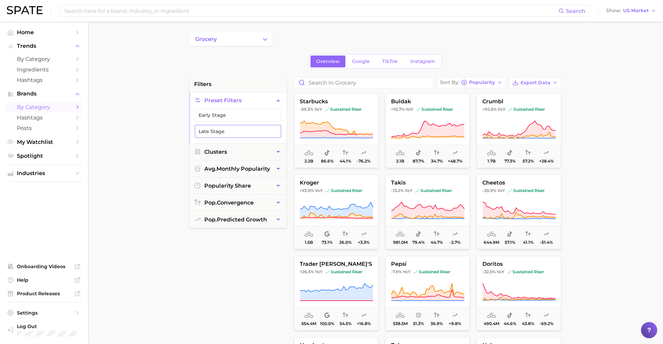
click at [229, 125] on button "Late Stage" at bounding box center [238, 131] width 86 height 13
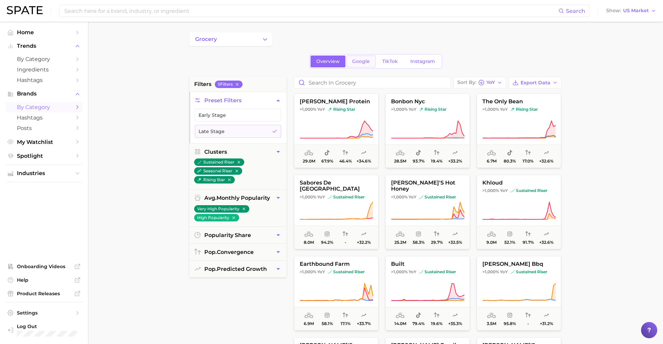
click at [358, 63] on span "Google" at bounding box center [361, 61] width 18 height 6
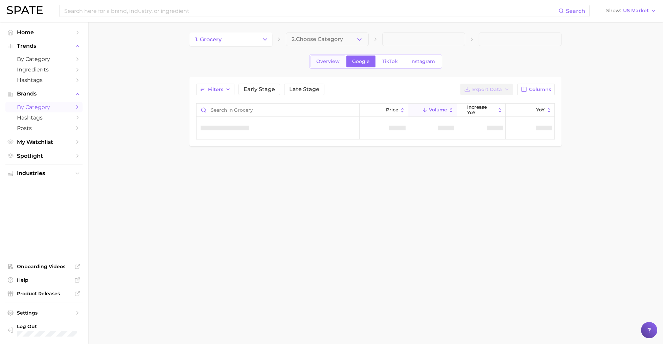
click at [325, 63] on span "Overview" at bounding box center [327, 61] width 23 height 6
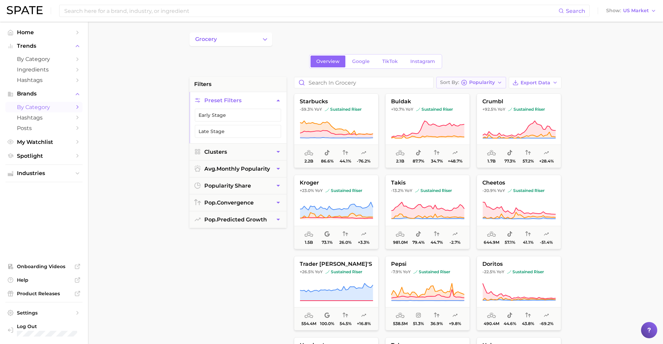
click at [486, 86] on button "Sort By Popularity" at bounding box center [471, 82] width 70 height 11
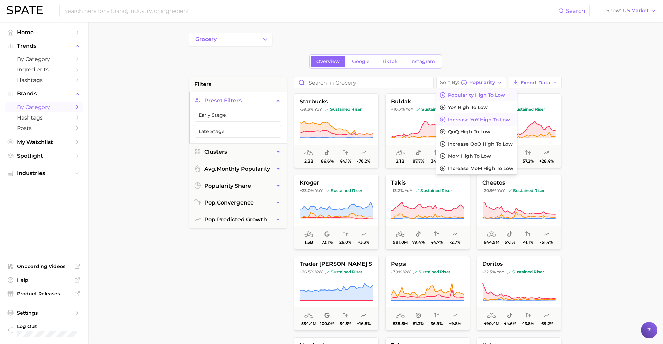
click at [482, 119] on span "Increase YoY high to low" at bounding box center [479, 120] width 62 height 6
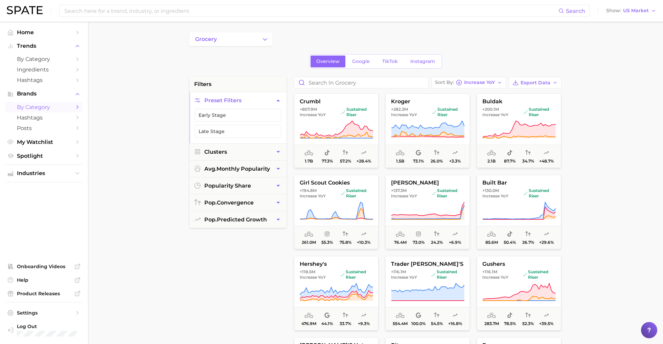
click at [69, 109] on span "by Category" at bounding box center [44, 107] width 54 height 6
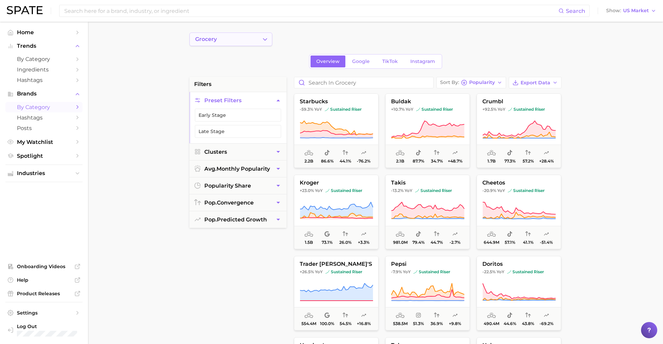
click at [260, 39] on button "grocery" at bounding box center [230, 39] width 83 height 14
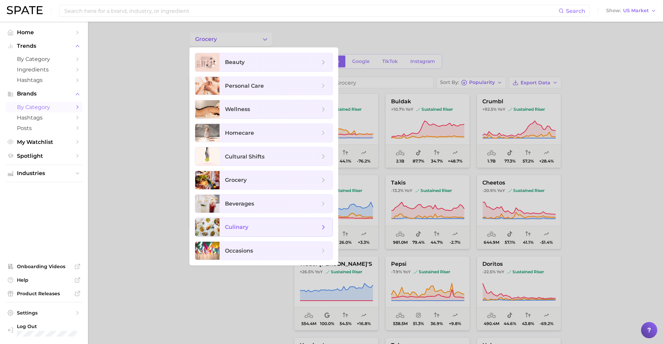
click at [252, 226] on span "culinary" at bounding box center [272, 226] width 95 height 7
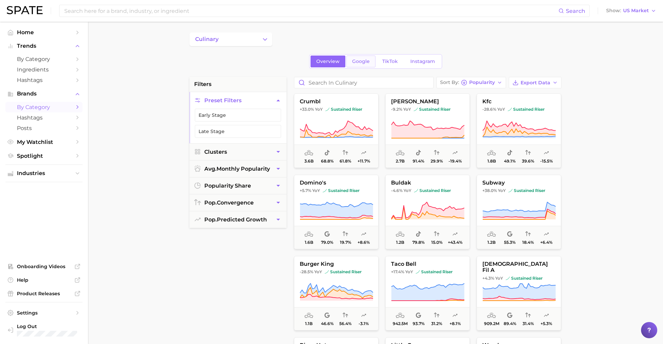
click at [369, 65] on link "Google" at bounding box center [360, 61] width 29 height 12
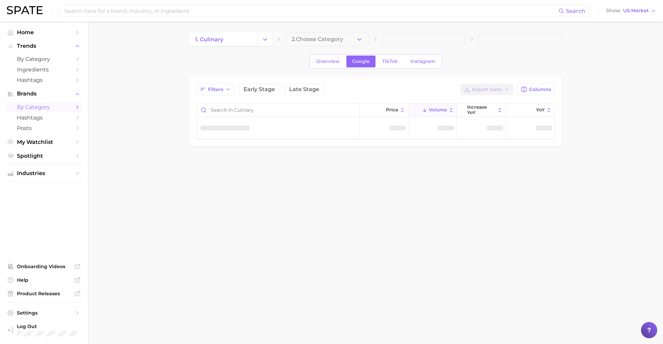
click at [273, 45] on div "1. culinary 2. Choose Category" at bounding box center [375, 39] width 372 height 14
click at [311, 42] on span "2. Choose Category" at bounding box center [316, 39] width 51 height 6
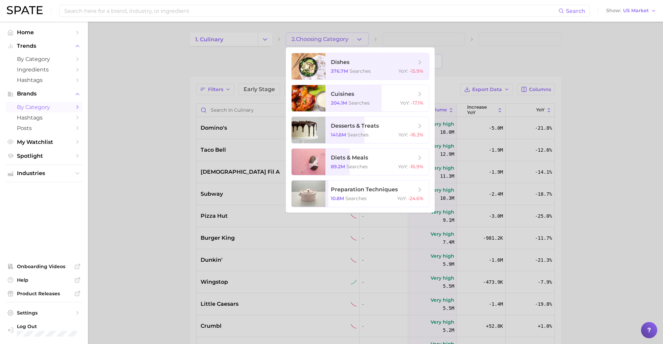
click at [267, 42] on div at bounding box center [331, 172] width 663 height 344
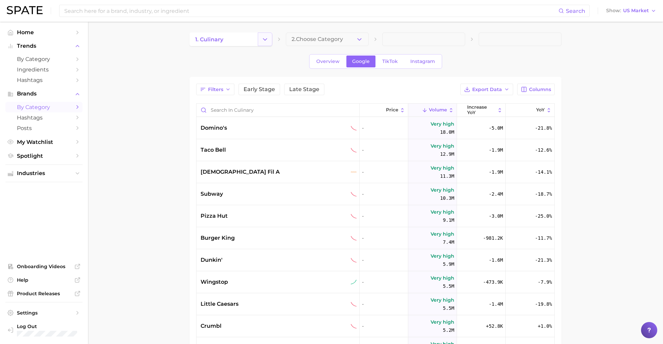
click at [265, 41] on icon "Change Category" at bounding box center [264, 39] width 7 height 7
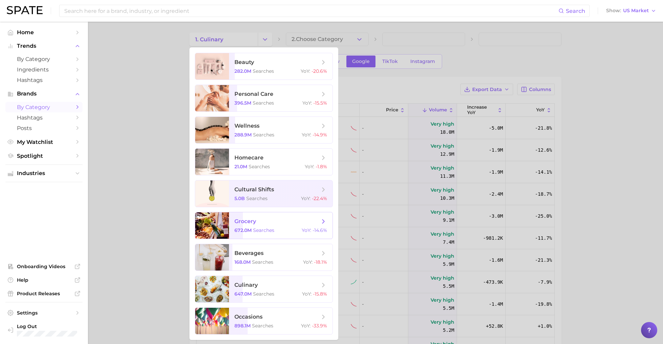
click at [262, 217] on span "grocery" at bounding box center [276, 220] width 85 height 7
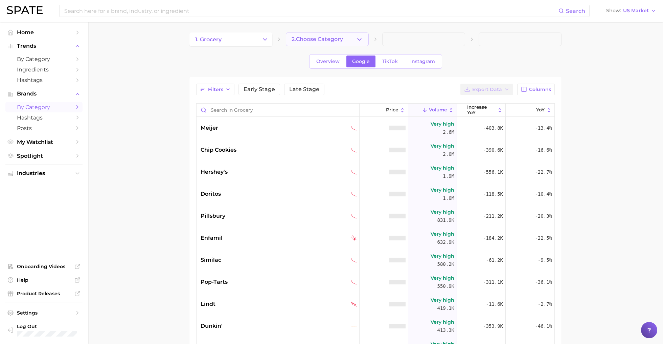
click at [321, 42] on span "2. Choose Category" at bounding box center [316, 39] width 51 height 6
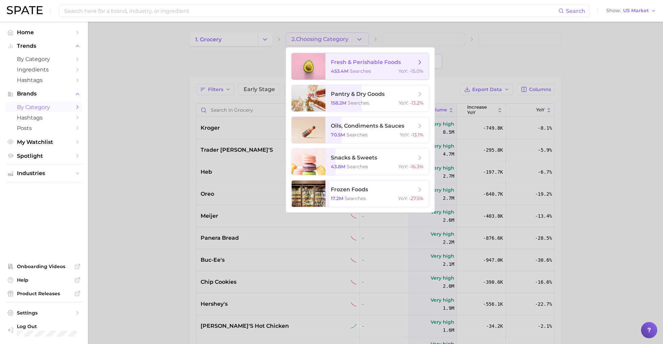
click at [380, 67] on span "fresh & perishable foods 453.4m searches YoY : -15.0%" at bounding box center [376, 66] width 103 height 26
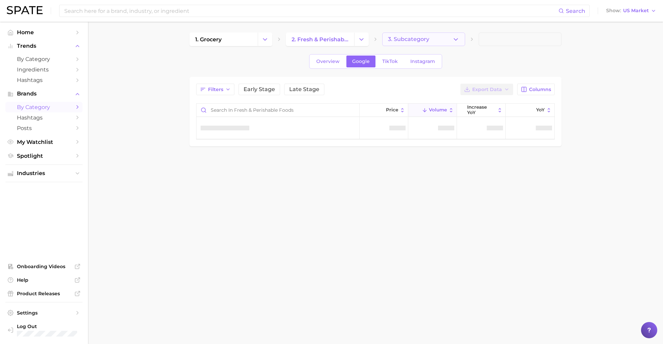
click at [414, 41] on span "3. Subcategory" at bounding box center [408, 39] width 41 height 6
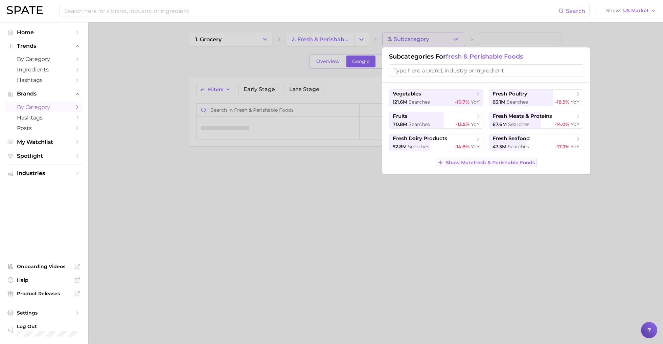
click at [492, 161] on span "Show More fresh & perishable foods" at bounding box center [490, 163] width 89 height 6
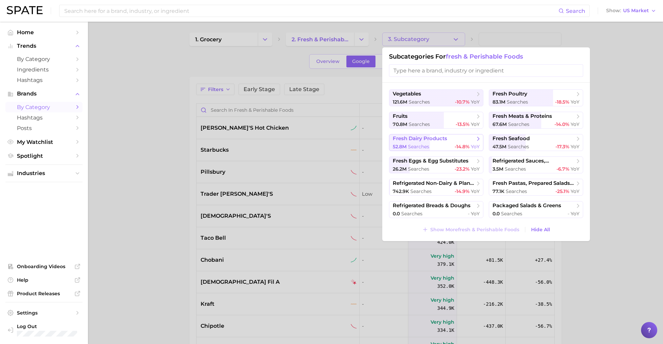
click at [415, 143] on span "searches" at bounding box center [418, 146] width 21 height 6
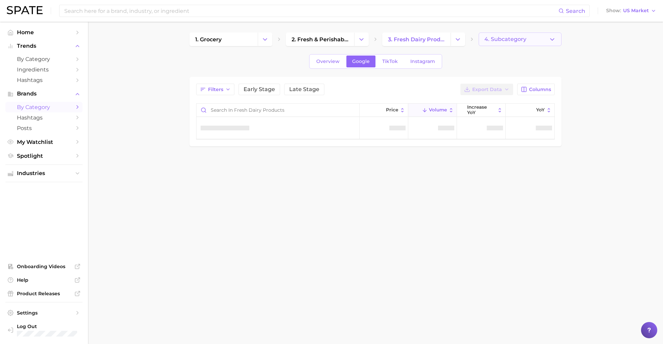
click at [509, 44] on button "4. Subcategory" at bounding box center [519, 39] width 83 height 14
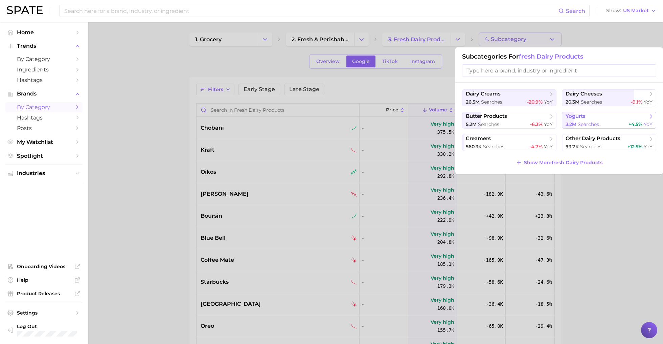
click at [577, 127] on button "yogurts 3.2m searches +4.5% YoY" at bounding box center [609, 120] width 94 height 17
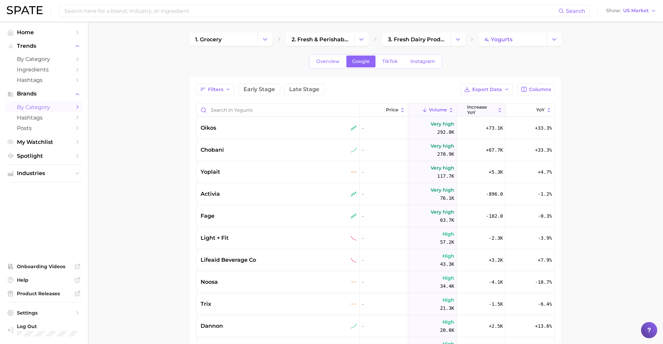
click at [478, 106] on span "increase YoY" at bounding box center [481, 109] width 28 height 10
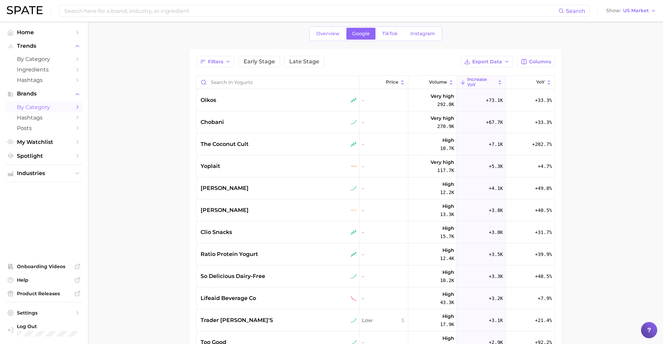
scroll to position [31, 0]
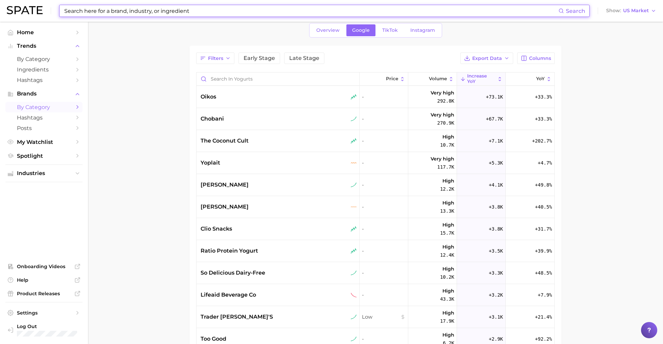
click at [120, 14] on input at bounding box center [311, 10] width 495 height 11
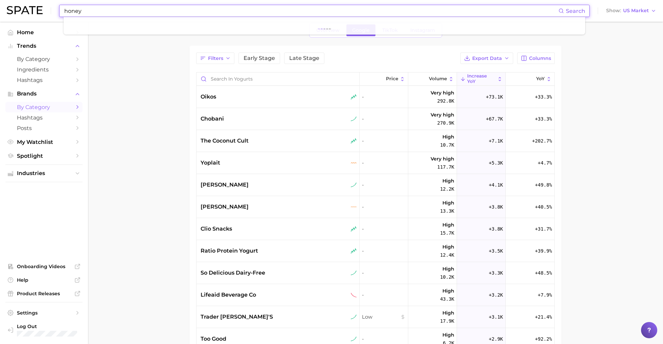
type input "honey"
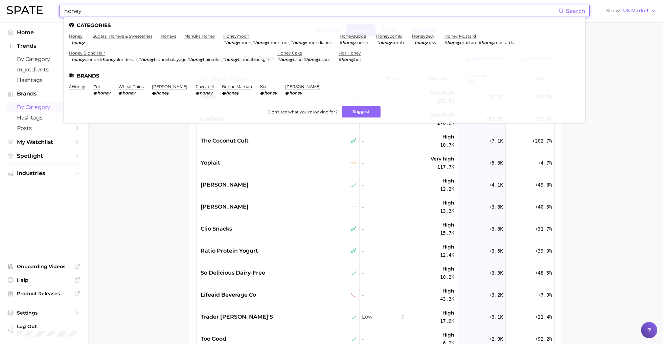
click at [99, 9] on input "honey" at bounding box center [311, 10] width 495 height 11
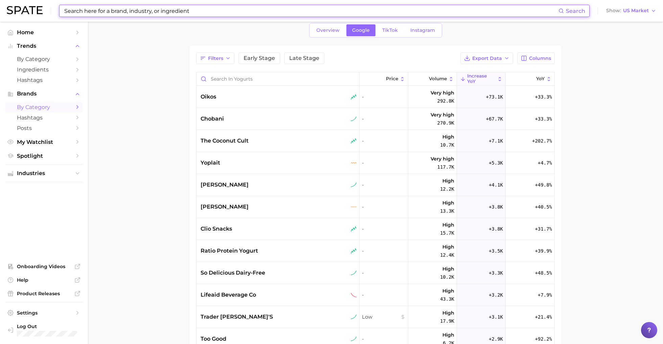
click at [24, 13] on img at bounding box center [25, 10] width 36 height 8
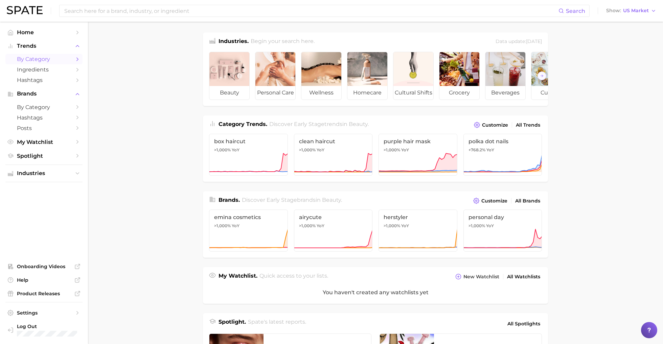
click at [28, 62] on span "by Category" at bounding box center [44, 59] width 54 height 6
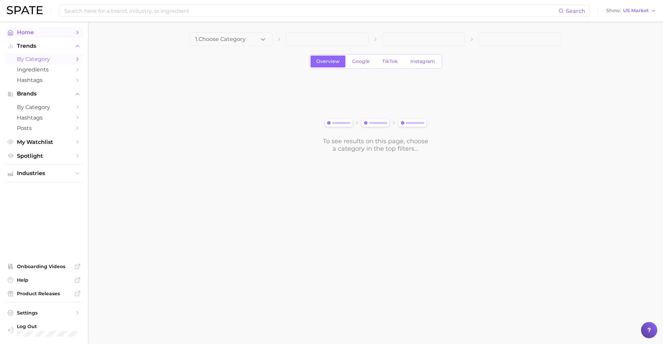
click at [27, 31] on span "Home" at bounding box center [44, 32] width 54 height 6
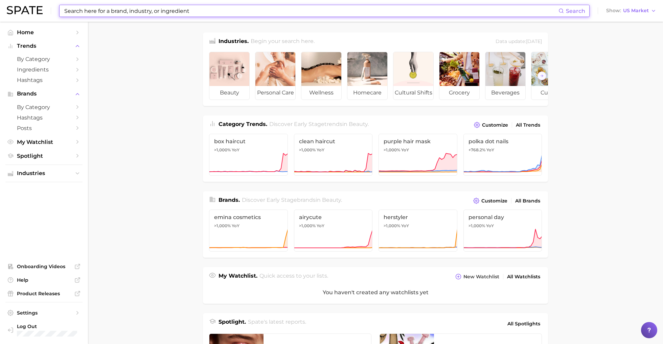
click at [105, 11] on input at bounding box center [311, 10] width 495 height 11
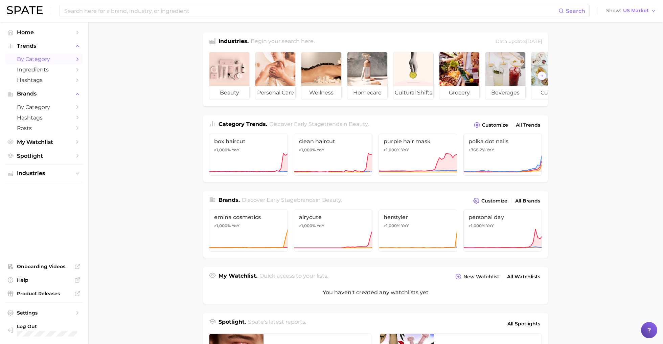
click at [40, 62] on span "by Category" at bounding box center [44, 59] width 54 height 6
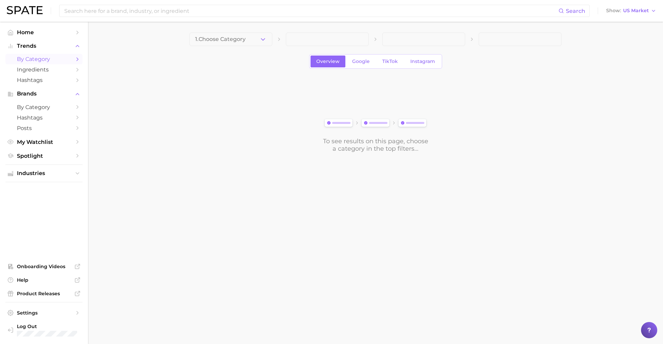
click at [35, 60] on span "by Category" at bounding box center [44, 59] width 54 height 6
click at [227, 38] on span "1. Choose Category" at bounding box center [220, 39] width 50 height 6
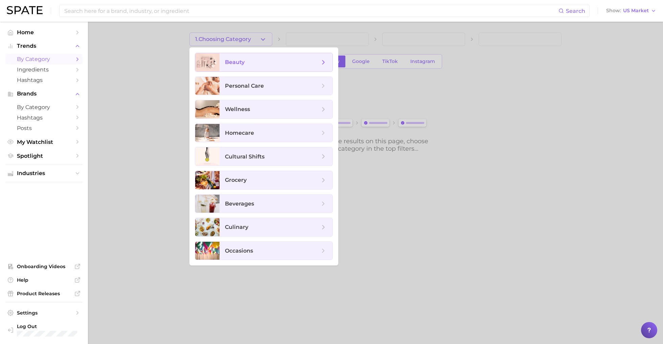
click at [250, 59] on span "beauty" at bounding box center [272, 61] width 95 height 7
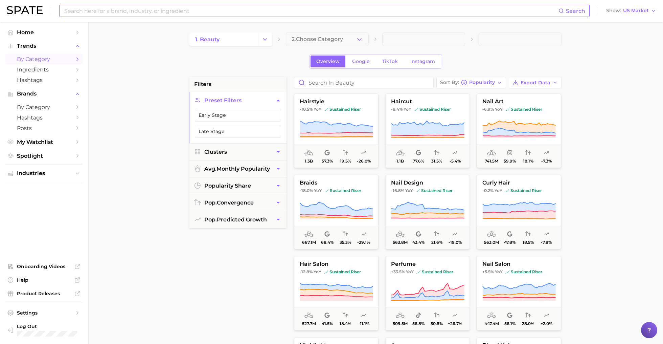
click at [176, 11] on input at bounding box center [311, 10] width 495 height 11
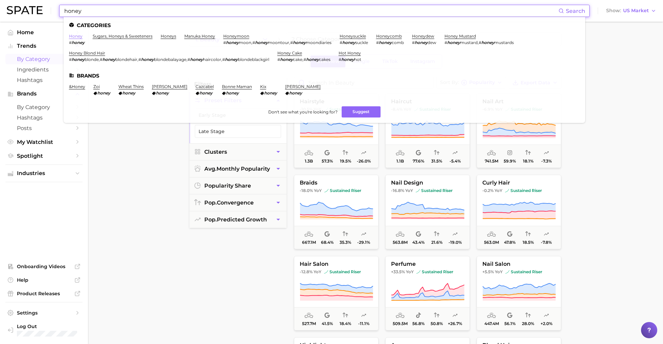
type input "honey"
click at [74, 36] on link "honey" at bounding box center [76, 35] width 14 height 5
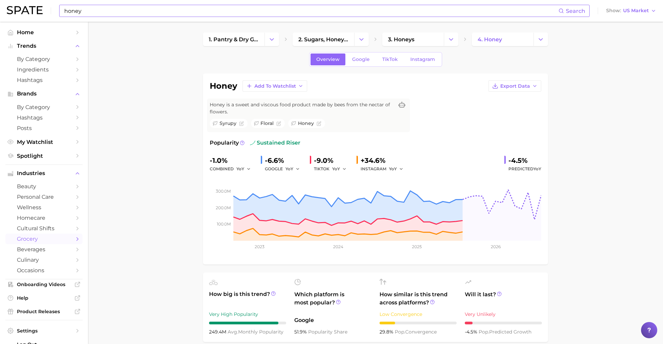
click at [155, 9] on input "honey" at bounding box center [311, 10] width 495 height 11
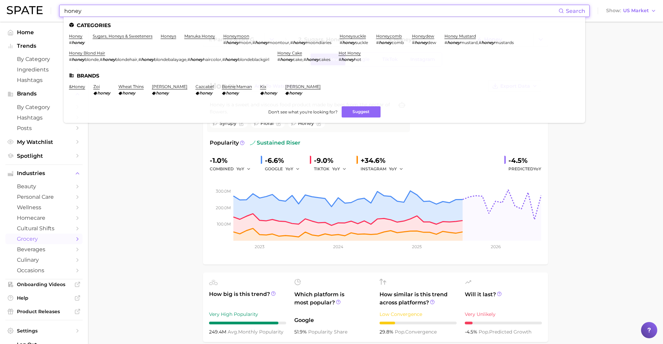
click at [155, 9] on input "honey" at bounding box center [311, 10] width 495 height 11
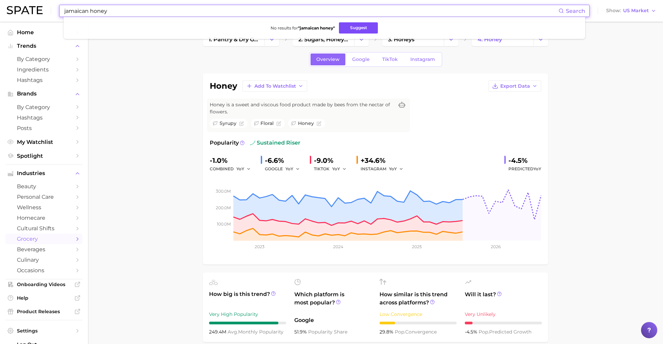
click at [367, 28] on button "Suggest" at bounding box center [358, 27] width 39 height 11
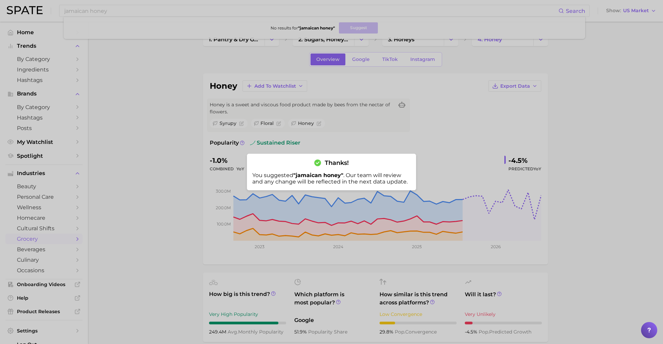
click at [129, 27] on div at bounding box center [331, 172] width 663 height 344
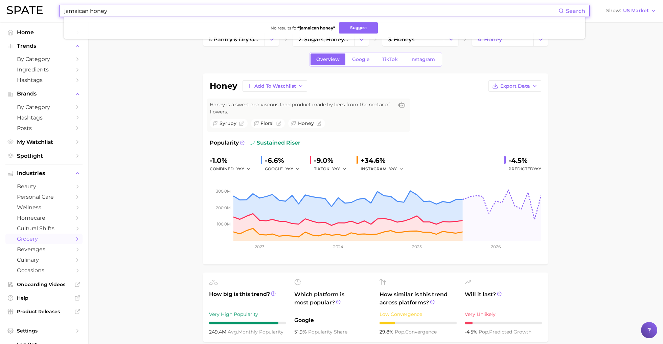
click at [123, 10] on input "jamaican honey" at bounding box center [311, 10] width 495 height 11
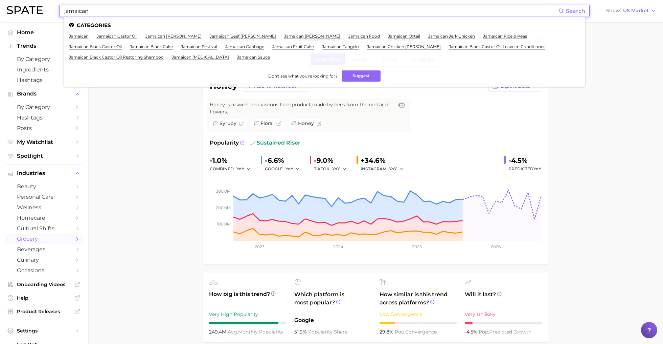
type input "jamaican"
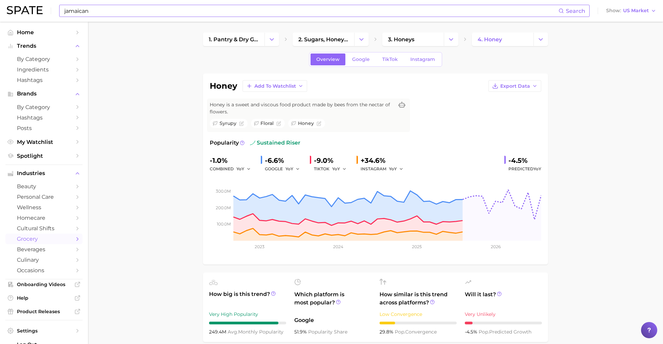
click at [99, 10] on input "jamaican" at bounding box center [311, 10] width 495 height 11
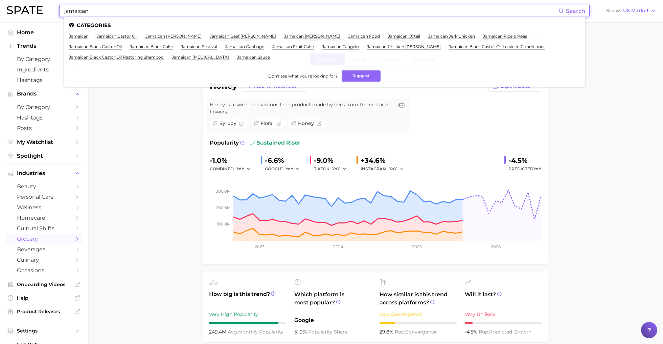
click at [99, 10] on input "jamaican" at bounding box center [311, 10] width 495 height 11
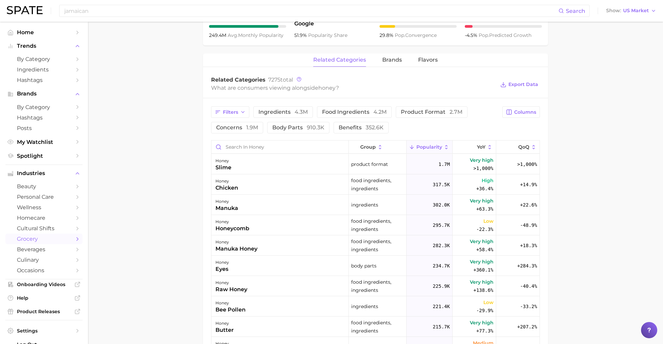
scroll to position [297, 0]
click at [237, 113] on span "Filters" at bounding box center [230, 112] width 15 height 6
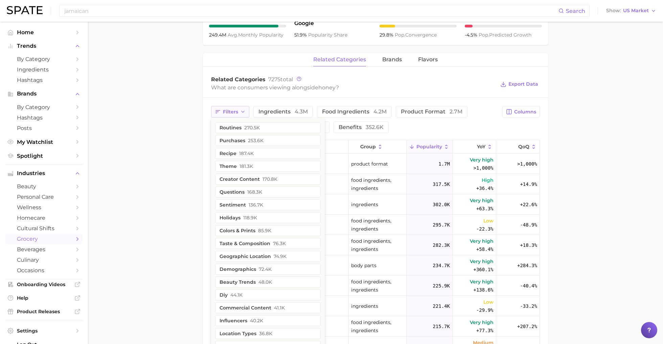
click at [237, 113] on span "Filters" at bounding box center [230, 112] width 15 height 6
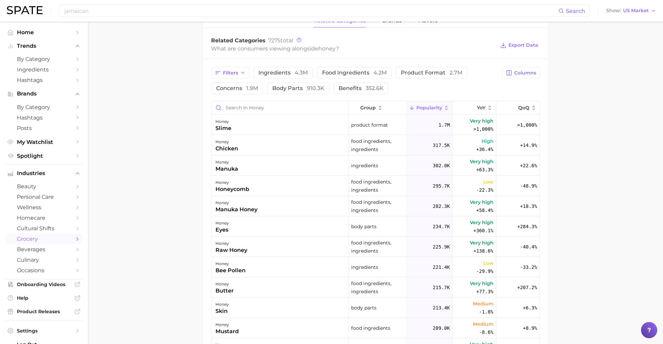
scroll to position [338, 0]
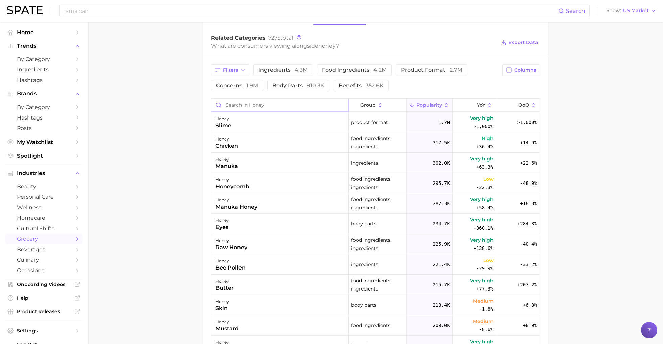
click at [247, 104] on input "Search in honey" at bounding box center [279, 104] width 137 height 13
type input "local"
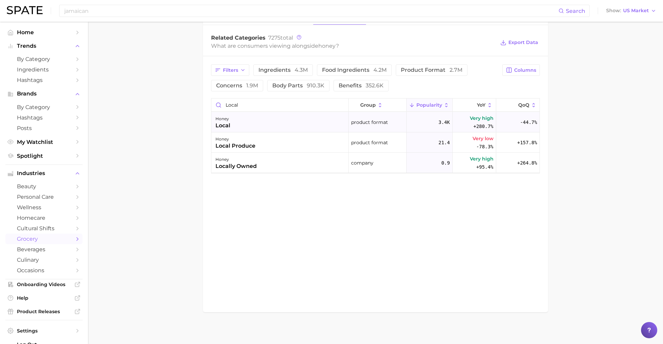
click at [279, 119] on div "honey local" at bounding box center [279, 122] width 137 height 20
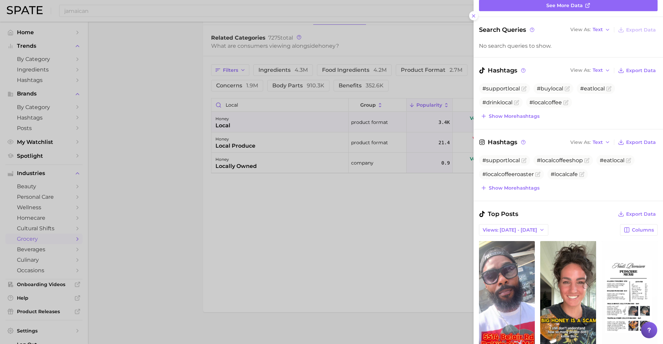
scroll to position [81, 0]
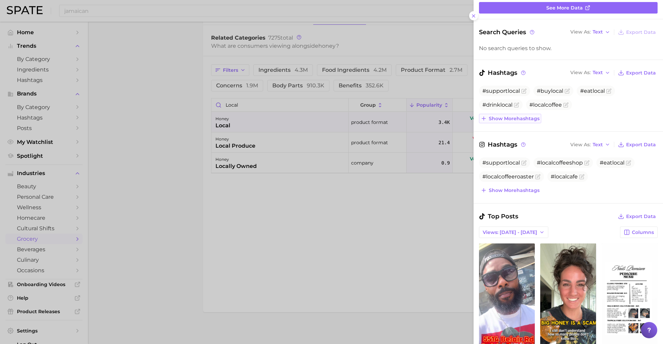
click at [489, 121] on button "Show more hashtags" at bounding box center [510, 118] width 62 height 9
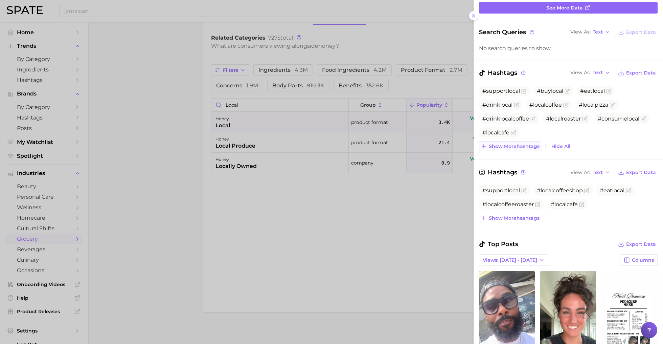
click at [493, 146] on span "Show more hashtags" at bounding box center [514, 146] width 51 height 6
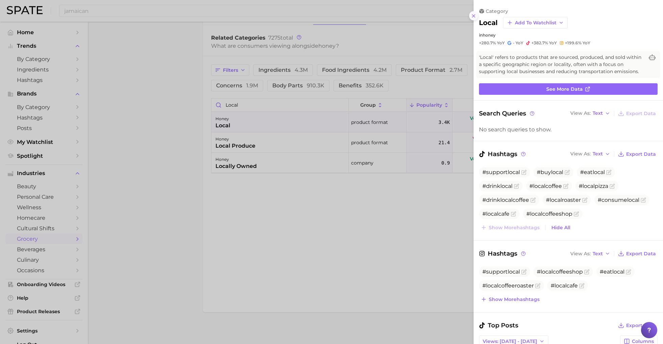
click at [475, 15] on icon at bounding box center [473, 15] width 5 height 5
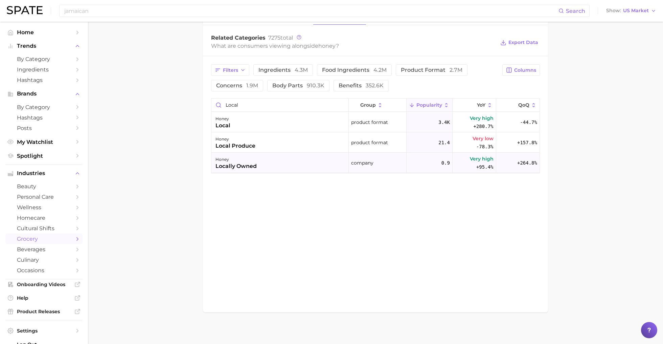
click at [310, 159] on div "honey locally owned" at bounding box center [279, 162] width 137 height 20
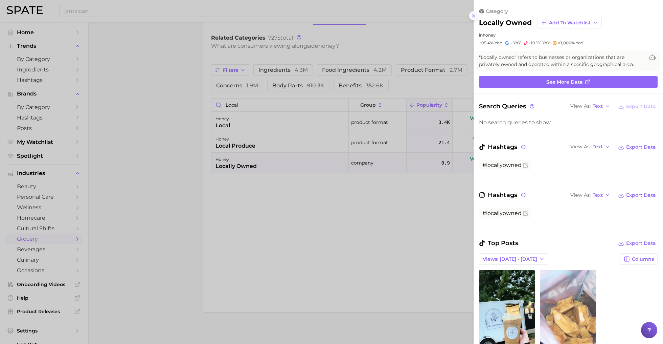
click at [472, 15] on icon at bounding box center [473, 15] width 5 height 5
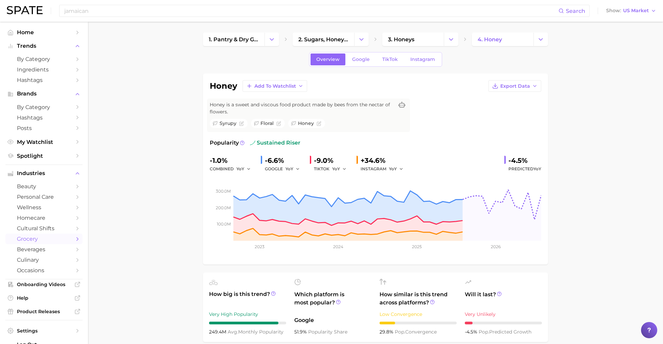
click at [160, 2] on div "jamaican Search Show US Market" at bounding box center [331, 11] width 649 height 22
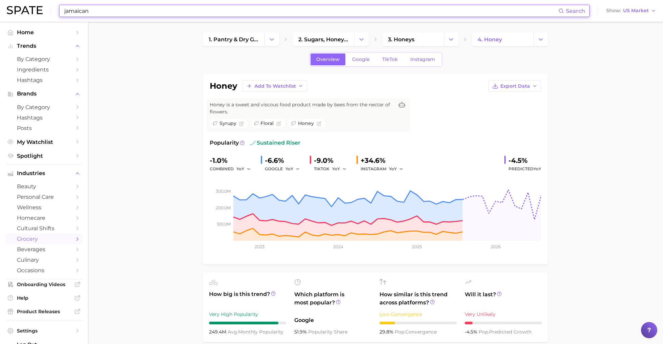
click at [160, 16] on input "jamaican" at bounding box center [311, 10] width 495 height 11
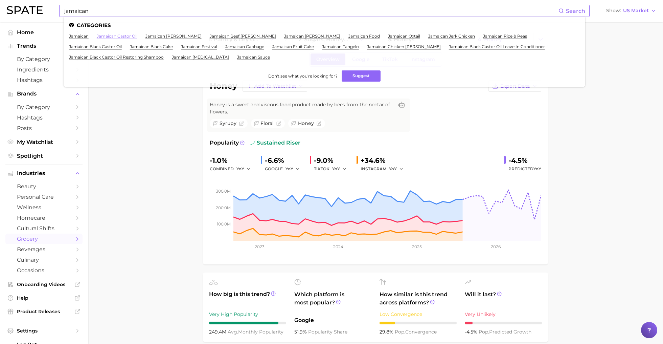
click at [116, 36] on link "jamaican castor oil" at bounding box center [117, 35] width 41 height 5
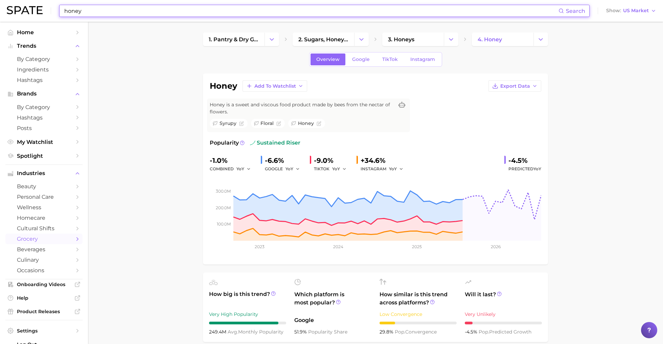
click at [111, 12] on input "honey" at bounding box center [311, 10] width 495 height 11
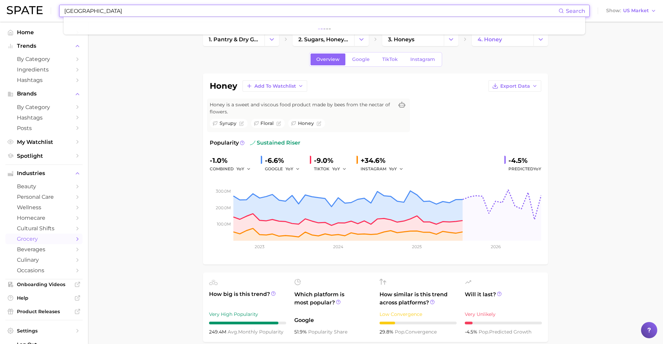
type input "jamaican"
click at [77, 10] on input "jamaican" at bounding box center [311, 10] width 495 height 11
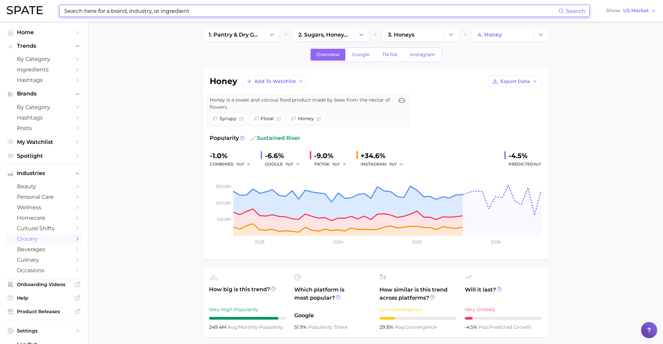
scroll to position [3, 0]
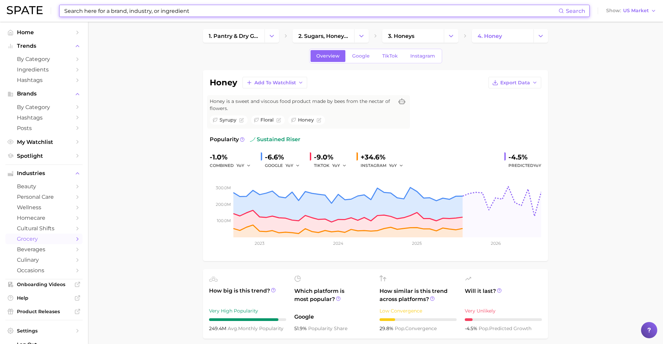
click at [96, 11] on input at bounding box center [311, 10] width 495 height 11
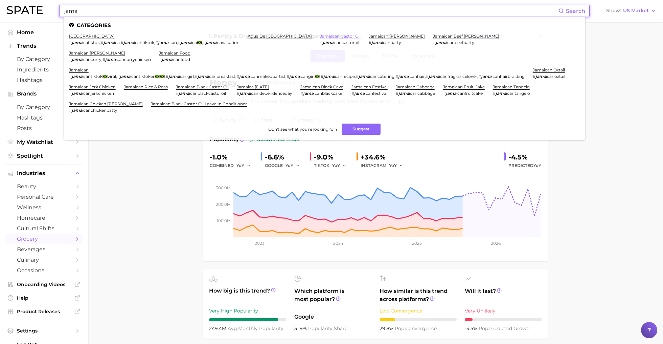
type input "jama"
click at [320, 35] on link "jamaican castor oil" at bounding box center [340, 35] width 41 height 5
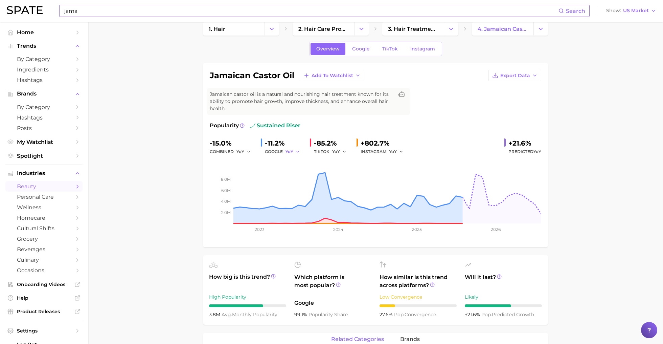
scroll to position [9, 0]
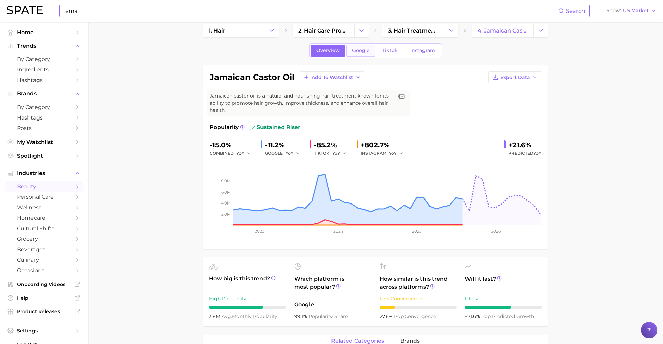
click at [361, 52] on span "Google" at bounding box center [361, 51] width 18 height 6
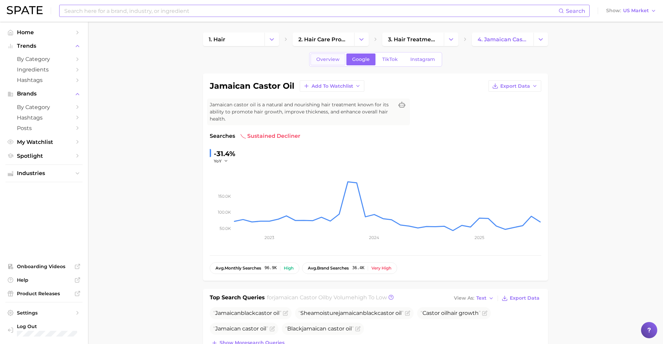
click at [326, 64] on link "Overview" at bounding box center [327, 59] width 35 height 12
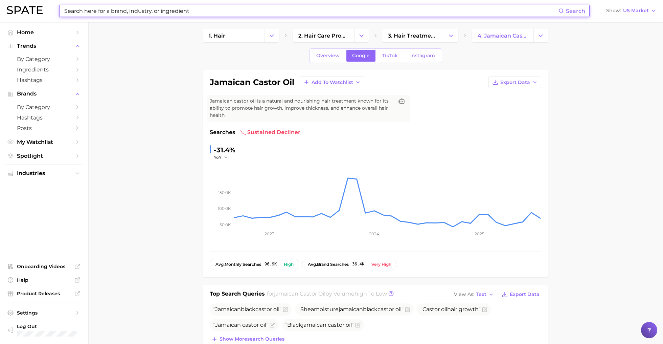
scroll to position [4, 0]
click at [345, 51] on link "Overview" at bounding box center [327, 55] width 35 height 12
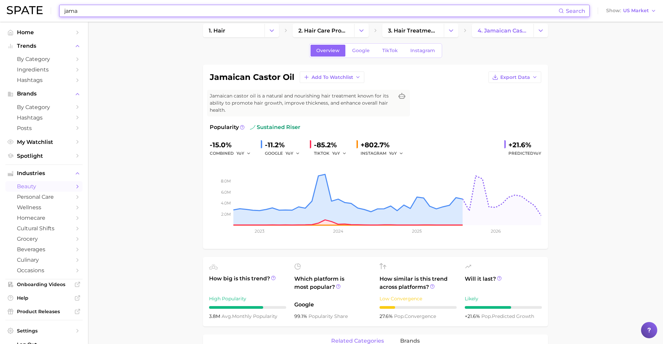
type input "honey"
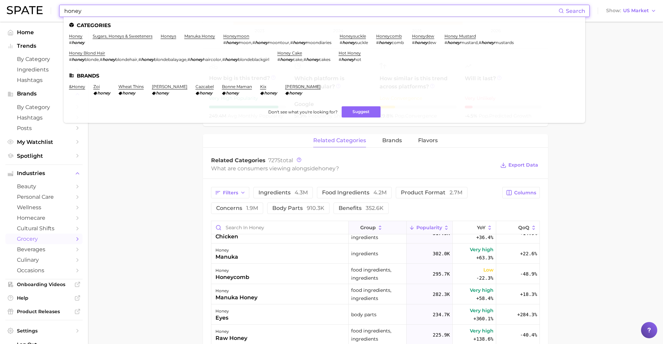
scroll to position [4, 0]
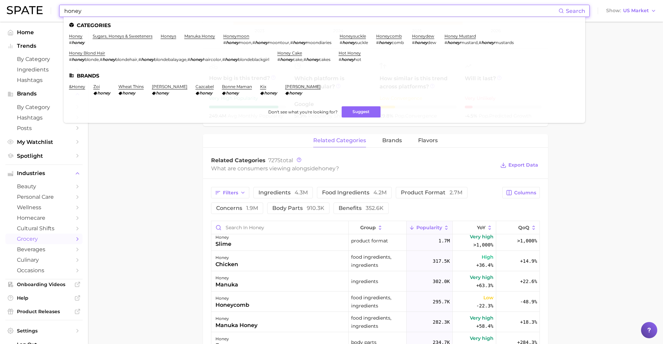
click at [170, 166] on main "1. pantry & dry goods 2. sugars, honeys & sweeteners 3. honeys 4. honey Overvie…" at bounding box center [375, 206] width 575 height 800
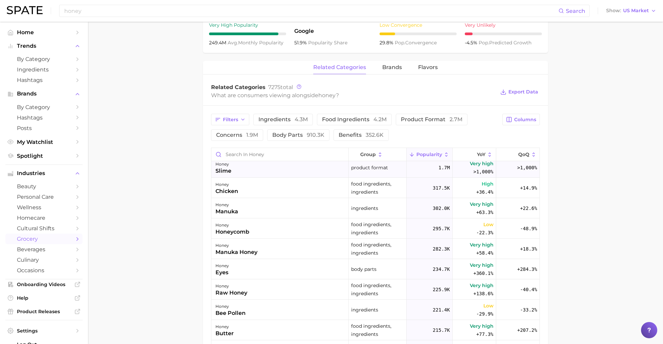
scroll to position [41, 0]
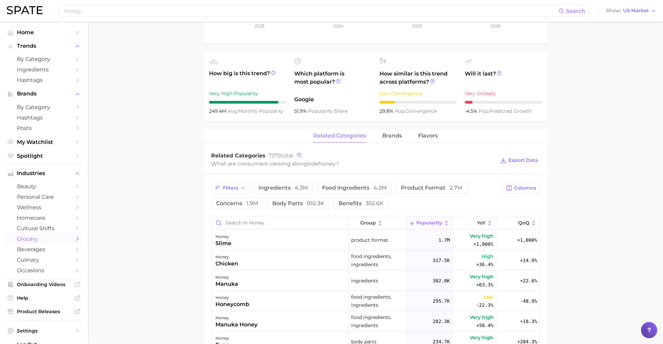
scroll to position [227, 0]
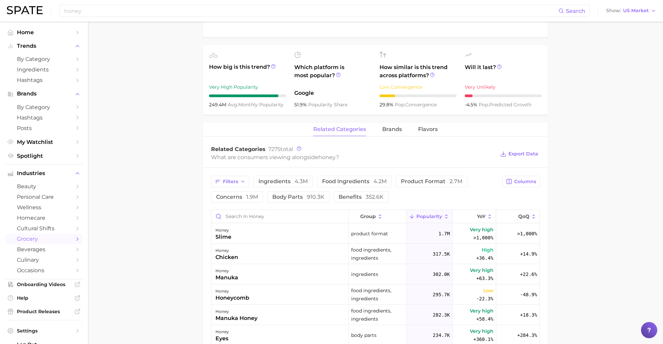
click at [391, 140] on div "Related Categories 7275 total What are consumers viewing alongside honey ? Expo…" at bounding box center [375, 153] width 345 height 27
click at [392, 133] on button "brands" at bounding box center [392, 129] width 20 height 13
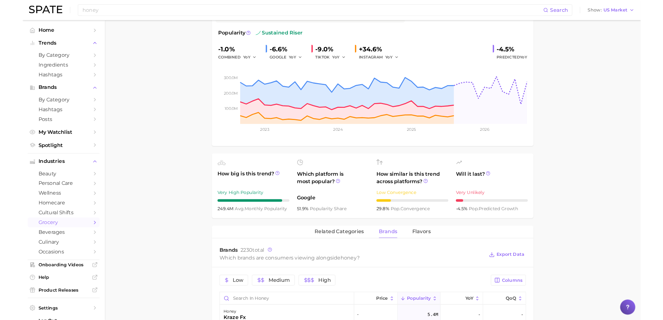
scroll to position [0, 0]
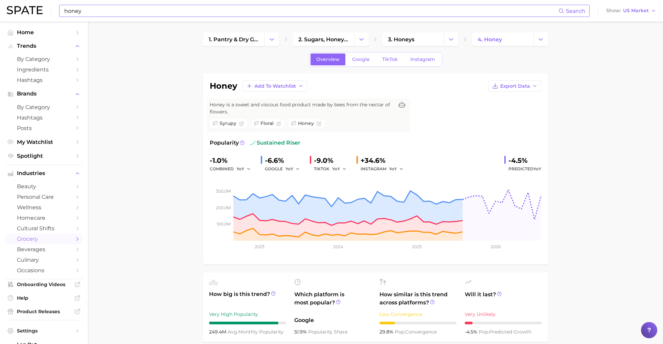
click at [139, 10] on input "honey" at bounding box center [311, 10] width 495 height 11
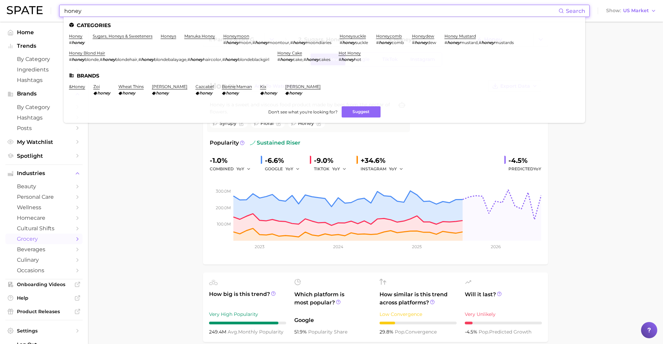
click at [139, 10] on input "honey" at bounding box center [311, 10] width 495 height 11
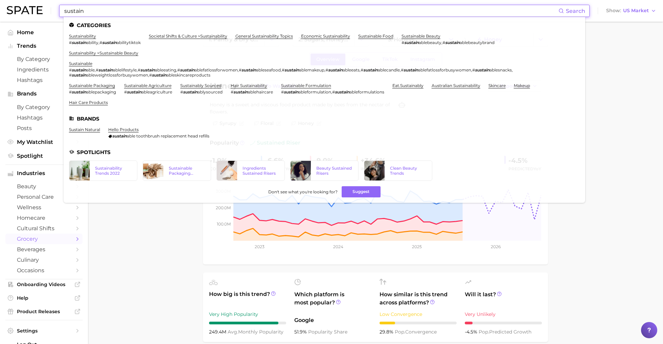
click at [104, 12] on input "sustain" at bounding box center [311, 10] width 495 height 11
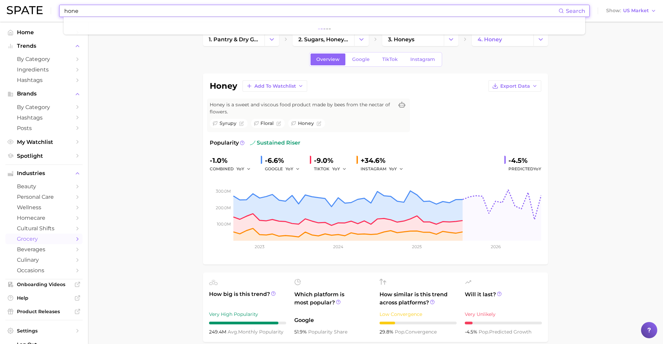
type input "honey"
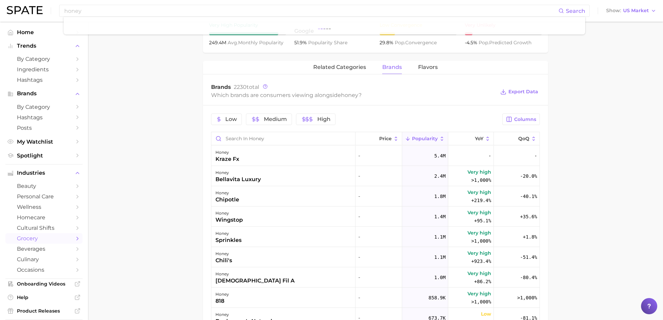
scroll to position [287, 0]
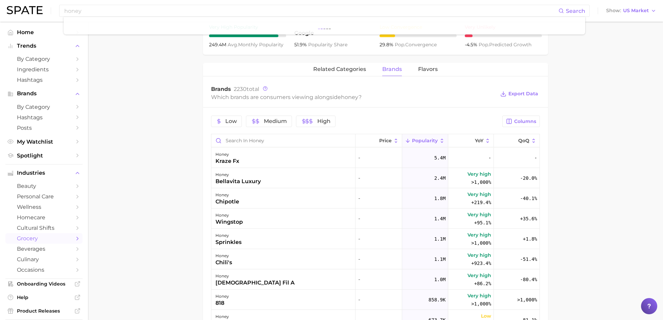
click at [343, 61] on div "honey Add to Watchlist Export Data Honey is a sweet and viscous food product ma…" at bounding box center [375, 125] width 345 height 676
click at [345, 73] on button "related categories" at bounding box center [339, 69] width 53 height 13
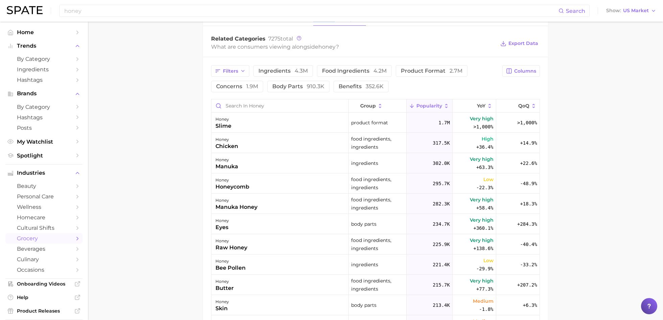
scroll to position [80, 0]
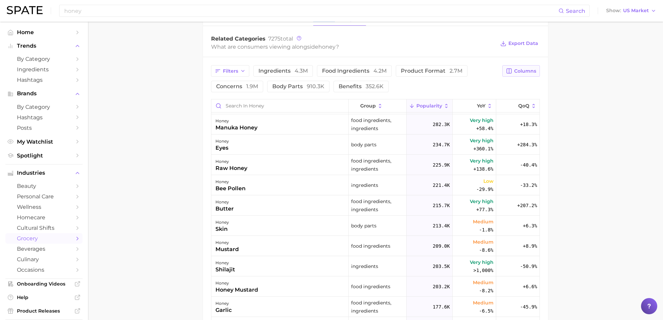
click at [520, 66] on button "Columns" at bounding box center [521, 70] width 38 height 11
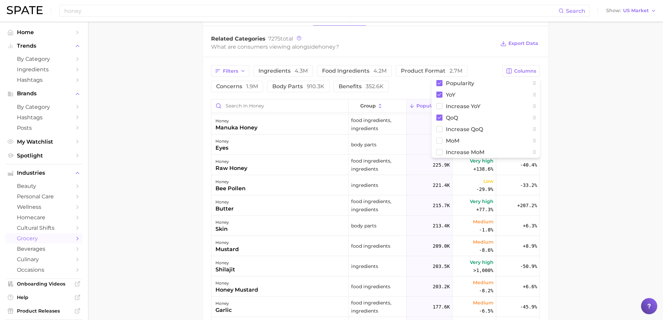
click at [589, 99] on main "1. pantry & dry goods 2. sugars, honeys & sweeteners 3. honeys 4. honey Overvie…" at bounding box center [375, 73] width 575 height 777
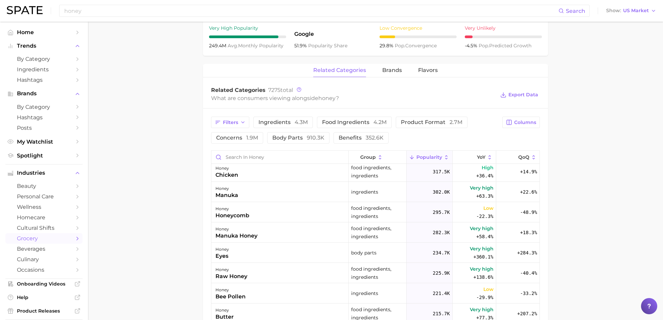
scroll to position [268, 0]
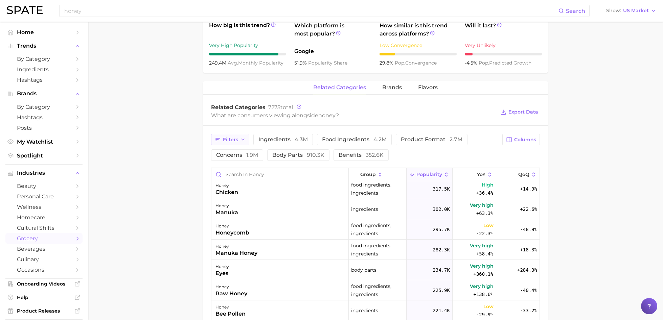
click at [225, 135] on button "Filters" at bounding box center [230, 139] width 38 height 11
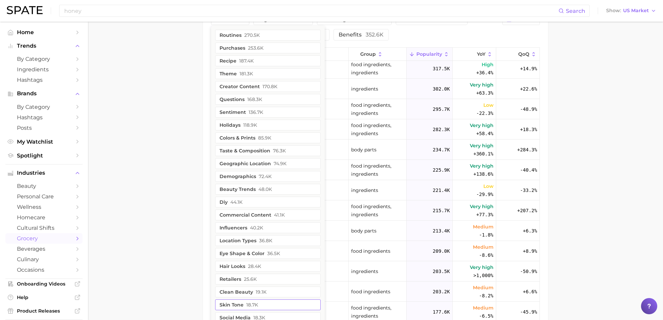
scroll to position [263, 0]
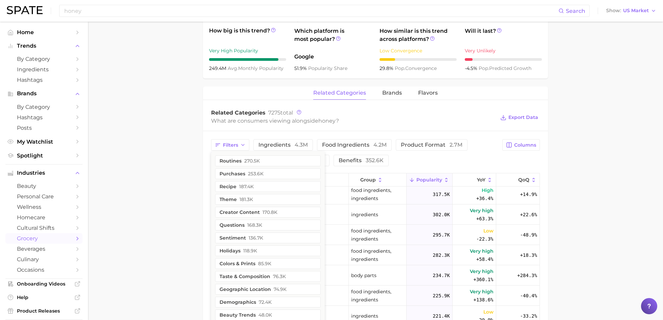
click at [193, 130] on main "1. pantry & dry goods 2. sugars, honeys & sweeteners 3. honeys 4. honey Overvie…" at bounding box center [375, 147] width 575 height 777
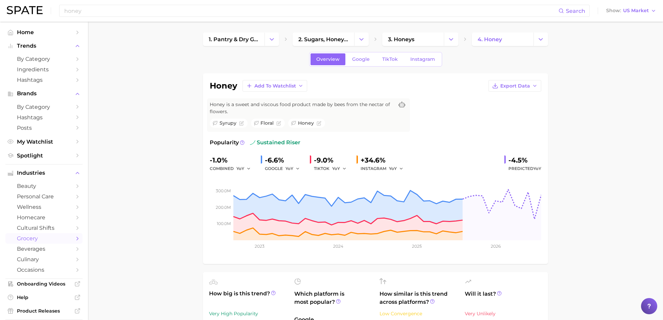
scroll to position [6, 0]
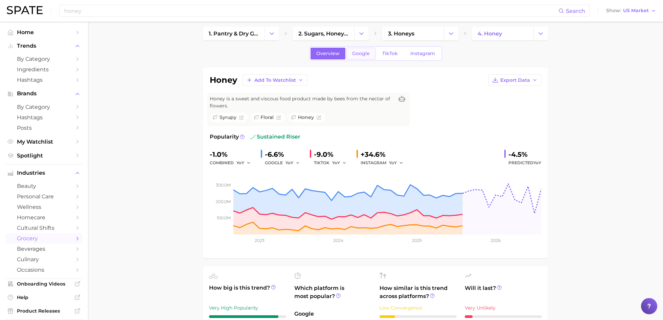
click at [351, 56] on link "Google" at bounding box center [360, 54] width 29 height 12
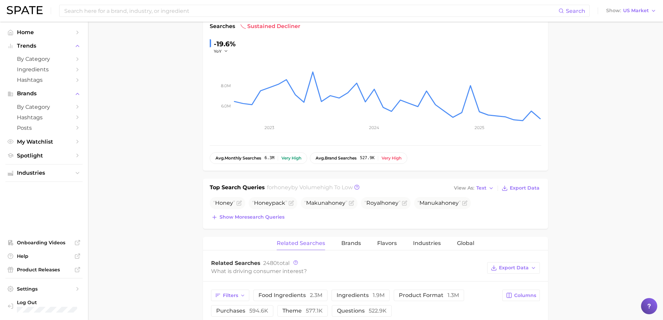
scroll to position [119, 0]
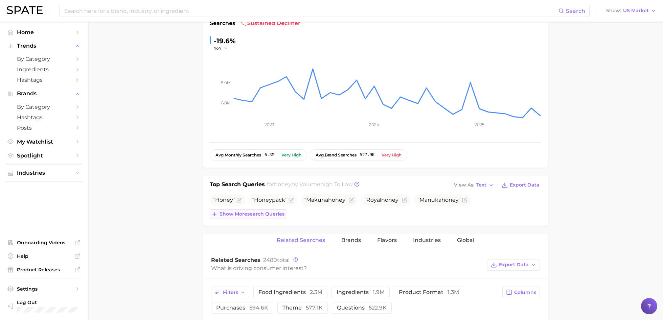
click at [264, 210] on button "Show more search queries" at bounding box center [248, 214] width 76 height 9
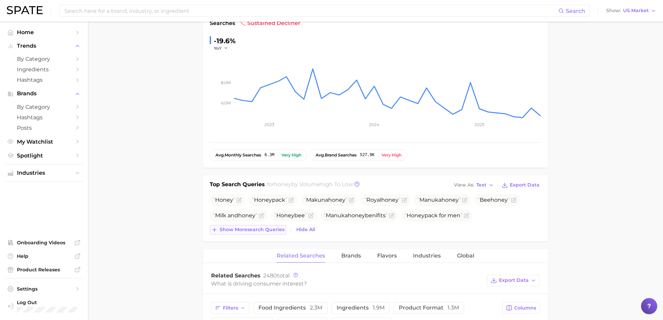
click at [255, 230] on span "Show more search queries" at bounding box center [251, 230] width 65 height 6
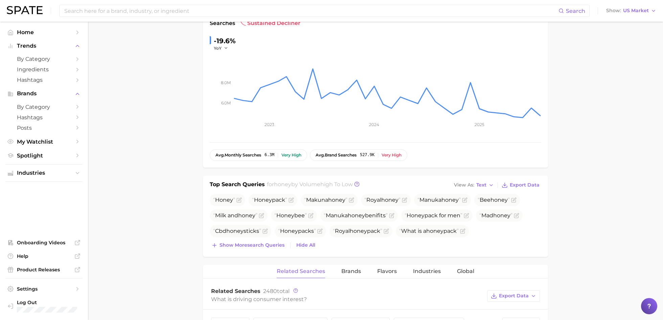
click at [255, 249] on div "Top Search Queries for honey by Volume high to low View As Text Export Data Hon…" at bounding box center [375, 216] width 345 height 81
click at [254, 246] on span "Show more search queries" at bounding box center [251, 245] width 65 height 6
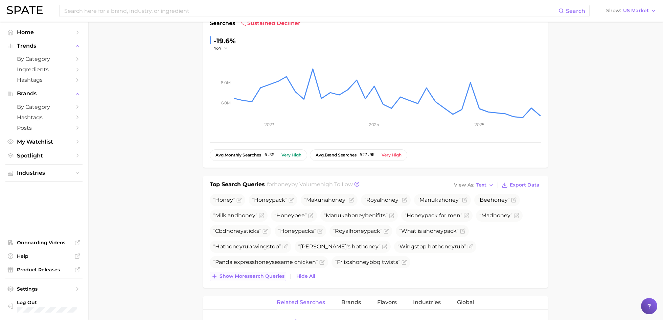
click at [248, 277] on span "Show more search queries" at bounding box center [251, 277] width 65 height 6
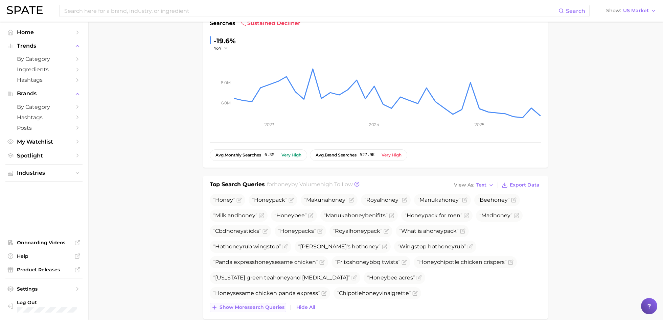
click at [246, 306] on span "Show more search queries" at bounding box center [251, 308] width 65 height 6
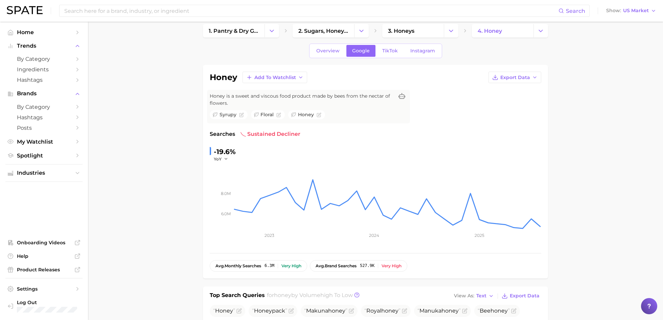
scroll to position [0, 0]
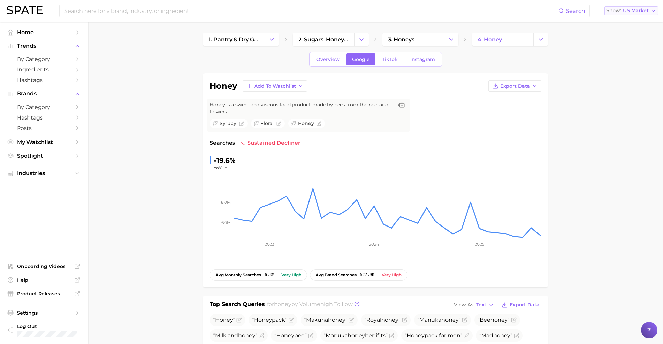
click at [640, 13] on span "US Market" at bounding box center [636, 11] width 26 height 4
click at [624, 85] on button "Global" at bounding box center [633, 83] width 59 height 12
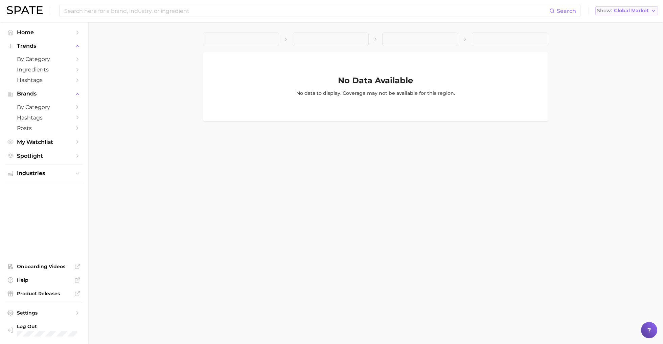
click at [635, 12] on span "Global Market" at bounding box center [631, 11] width 35 height 4
click at [624, 26] on button "United States" at bounding box center [626, 22] width 63 height 12
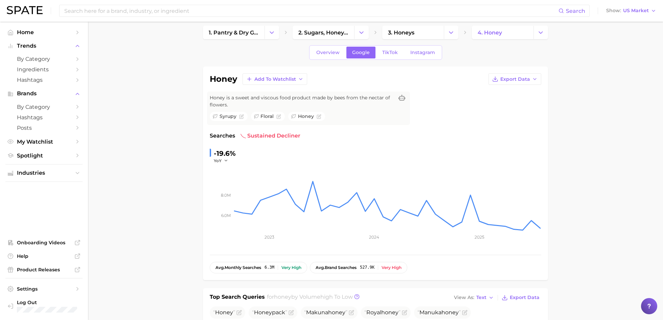
scroll to position [7, 0]
click at [321, 54] on link "Overview" at bounding box center [327, 52] width 35 height 12
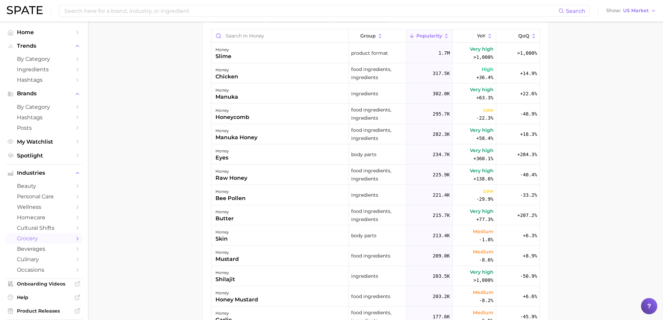
scroll to position [408, 0]
click at [524, 36] on span "QoQ" at bounding box center [523, 34] width 11 height 5
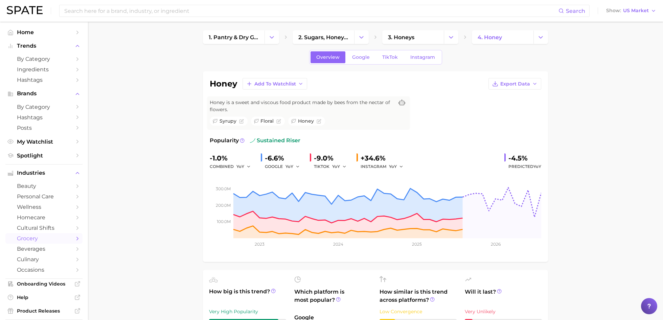
scroll to position [1, 0]
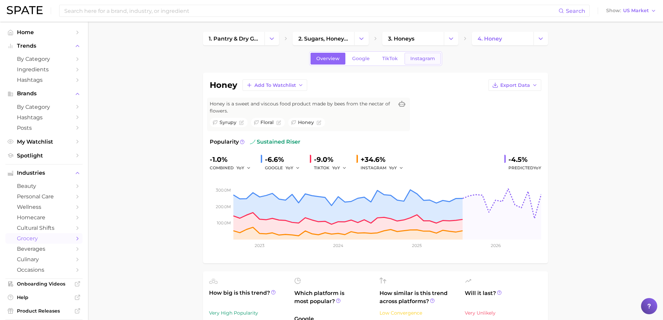
click at [421, 63] on link "Instagram" at bounding box center [422, 59] width 36 height 12
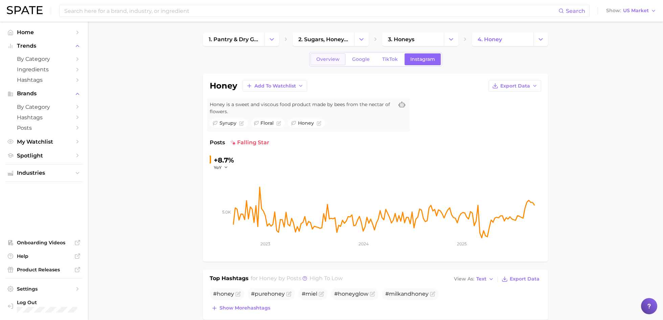
click at [329, 62] on link "Overview" at bounding box center [327, 59] width 35 height 12
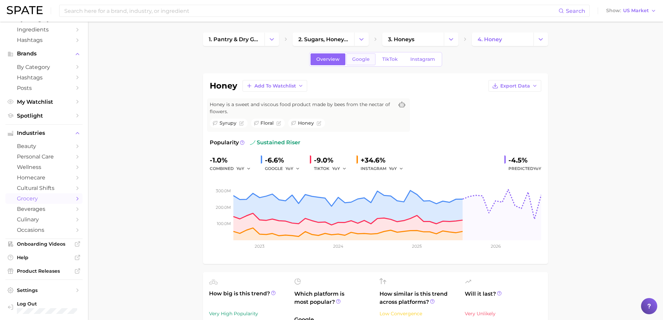
click at [369, 60] on span "Google" at bounding box center [361, 59] width 18 height 6
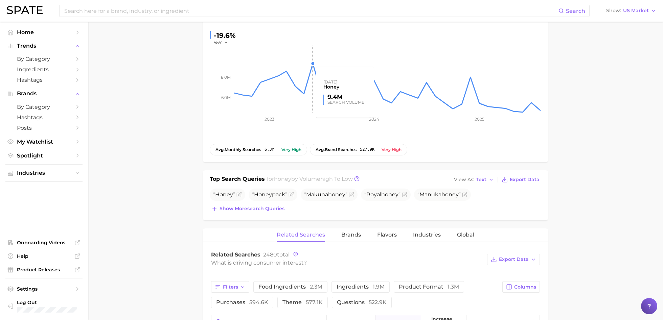
scroll to position [129, 0]
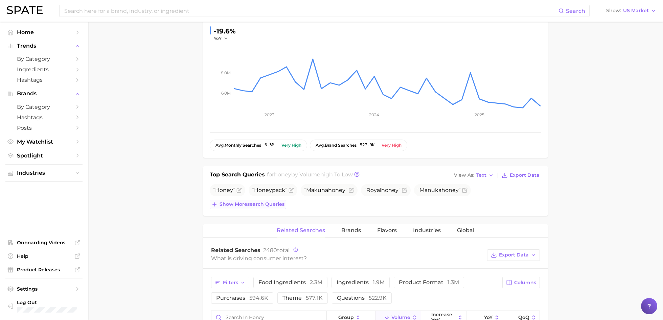
click at [266, 206] on span "Show more search queries" at bounding box center [251, 205] width 65 height 6
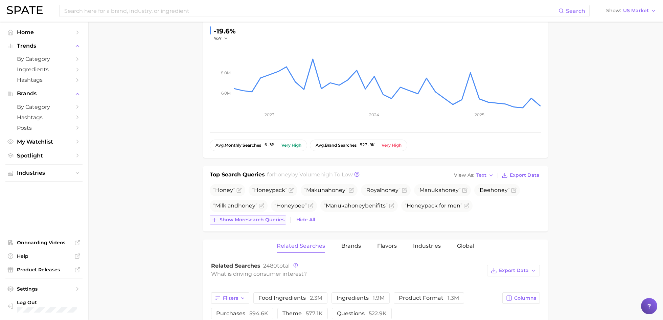
click at [261, 217] on span "Show more search queries" at bounding box center [251, 220] width 65 height 6
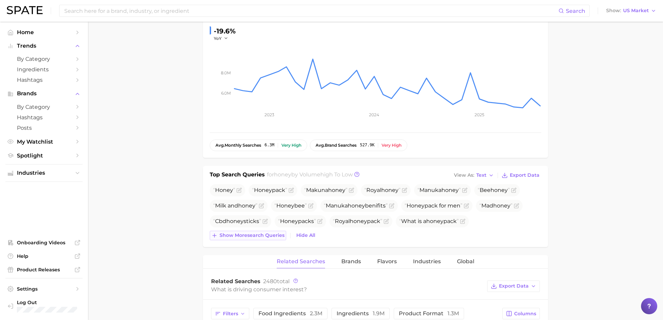
click at [259, 236] on span "Show more search queries" at bounding box center [251, 236] width 65 height 6
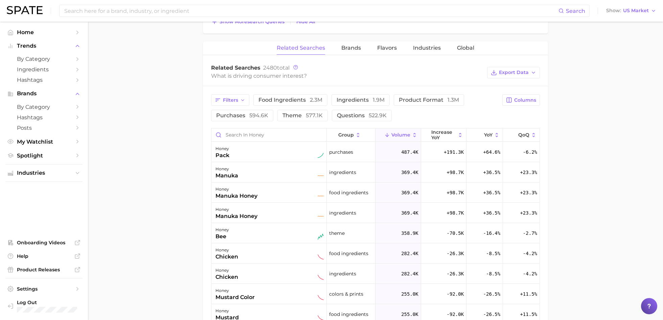
scroll to position [386, 0]
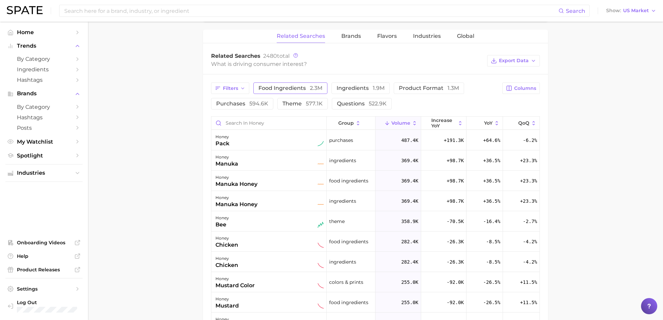
click at [306, 85] on span "food ingredients 2.3m" at bounding box center [290, 88] width 64 height 6
click at [313, 87] on span "2.3m" at bounding box center [316, 88] width 13 height 6
click at [243, 87] on icon "button" at bounding box center [242, 88] width 5 height 5
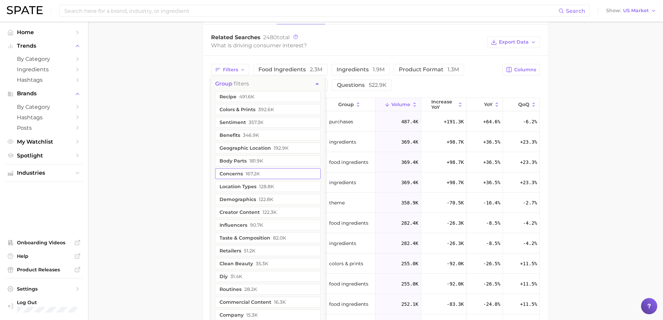
scroll to position [405, 0]
click at [247, 198] on button "demographics 122.8k" at bounding box center [267, 199] width 105 height 11
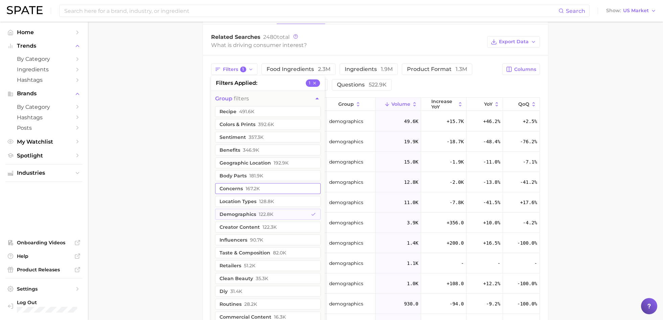
click at [247, 187] on span "167.2k" at bounding box center [252, 188] width 14 height 5
click at [146, 150] on main "1. pantry & dry goods 2. sugars, honeys & sweeteners 3. honeys 4. honey Overvie…" at bounding box center [375, 38] width 575 height 843
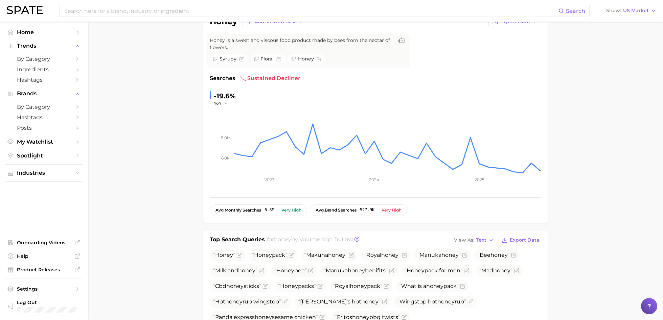
scroll to position [0, 0]
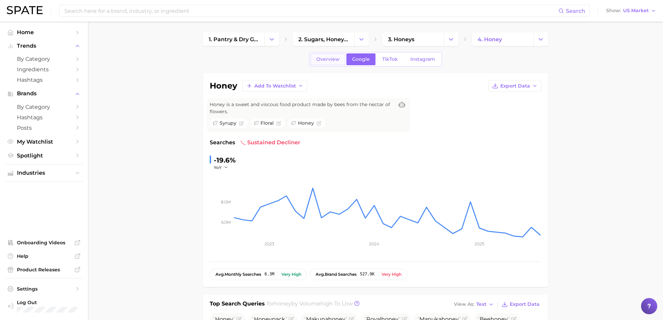
click at [330, 61] on span "Overview" at bounding box center [327, 59] width 23 height 6
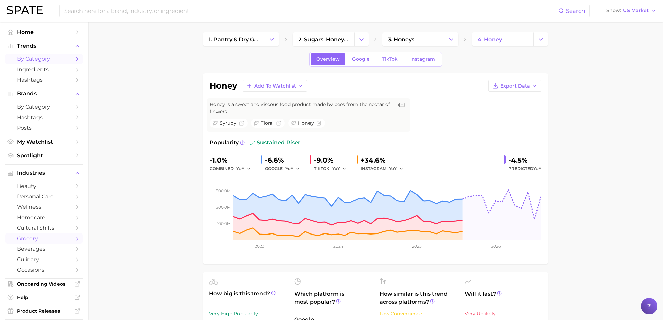
click at [34, 57] on span "by Category" at bounding box center [44, 59] width 54 height 6
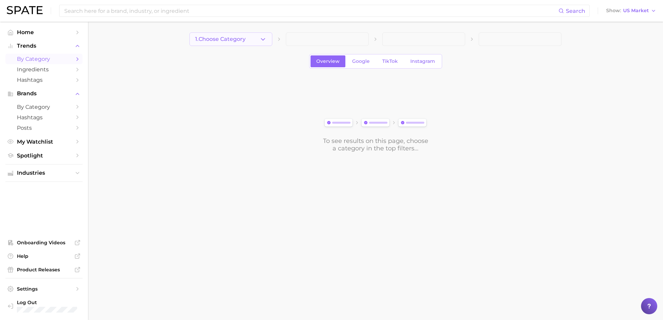
click at [237, 37] on span "1. Choose Category" at bounding box center [220, 39] width 50 height 6
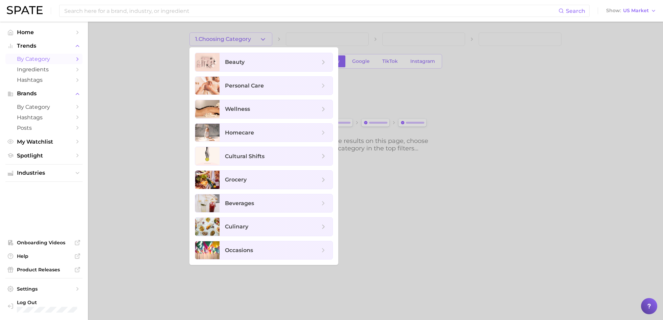
click at [114, 78] on div at bounding box center [331, 160] width 663 height 320
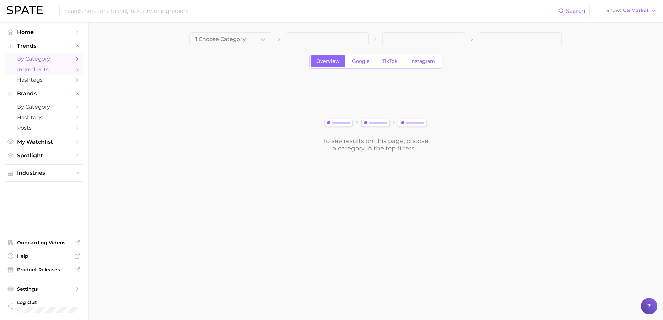
click at [50, 67] on span "Ingredients" at bounding box center [44, 69] width 54 height 6
click at [257, 38] on button "1. Choose Category" at bounding box center [230, 39] width 83 height 14
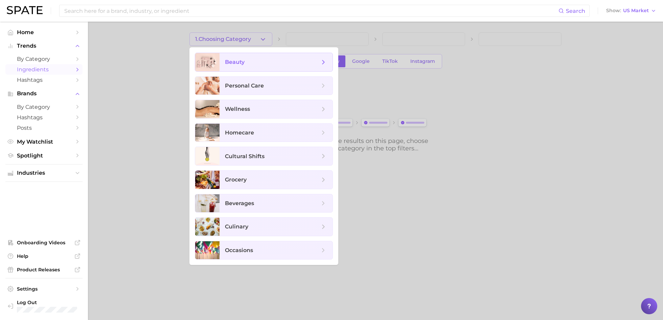
click at [260, 64] on span "beauty" at bounding box center [272, 61] width 95 height 7
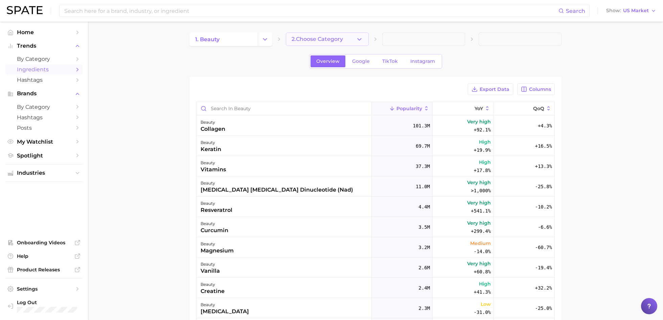
click at [324, 40] on span "2. Choose Category" at bounding box center [316, 39] width 51 height 6
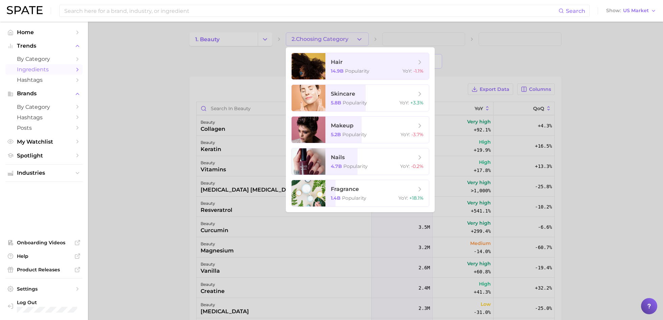
click at [202, 71] on div at bounding box center [331, 160] width 663 height 320
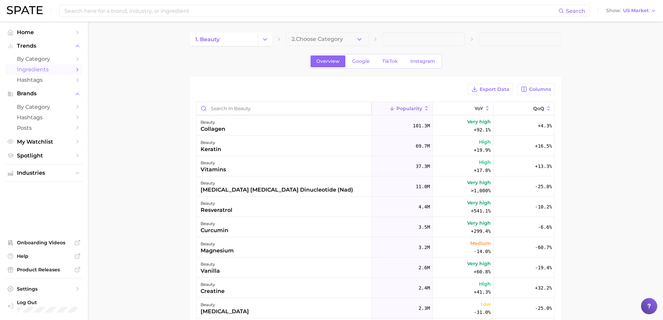
click at [248, 107] on input "Search in beauty" at bounding box center [283, 108] width 175 height 13
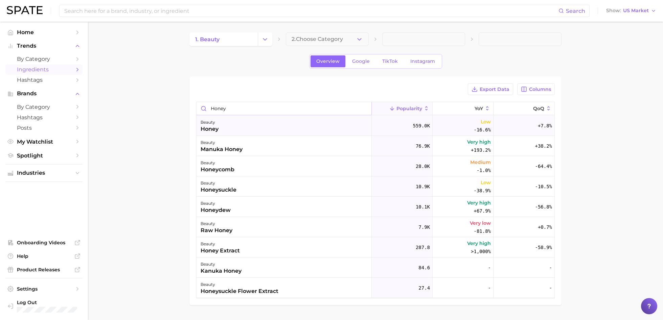
type input "Honey"
click at [248, 126] on div "beauty honey" at bounding box center [283, 126] width 175 height 20
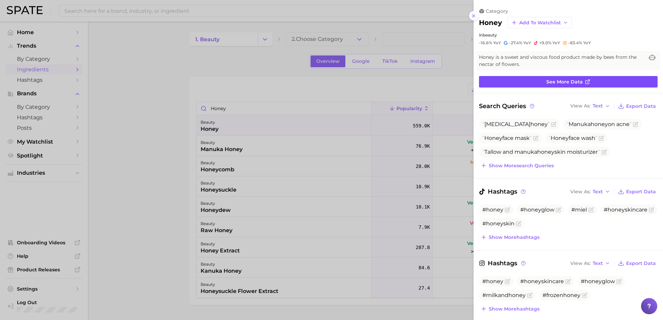
click at [497, 81] on link "See more data" at bounding box center [568, 81] width 179 height 11
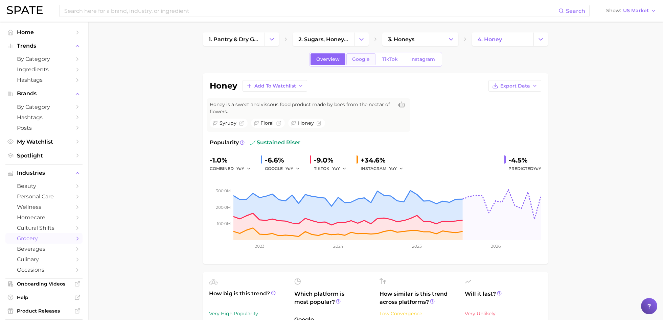
click at [359, 54] on link "Google" at bounding box center [360, 59] width 29 height 12
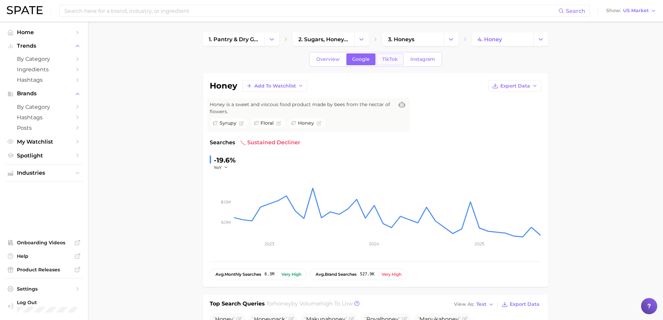
click at [396, 61] on span "TikTok" at bounding box center [390, 59] width 16 height 6
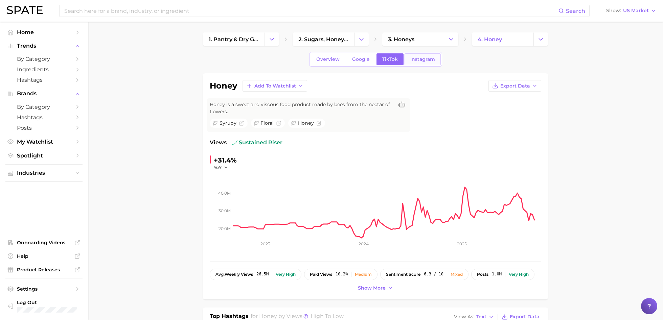
click at [418, 62] on span "Instagram" at bounding box center [422, 59] width 25 height 6
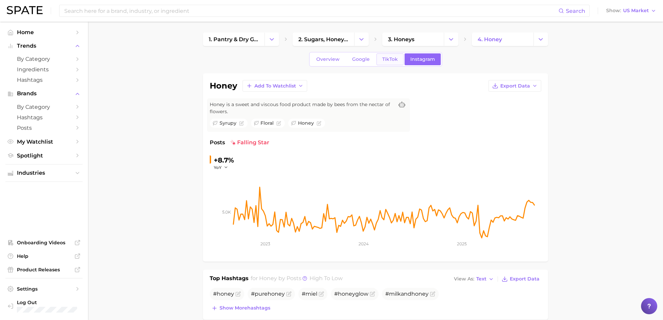
click at [382, 62] on span "TikTok" at bounding box center [390, 59] width 16 height 6
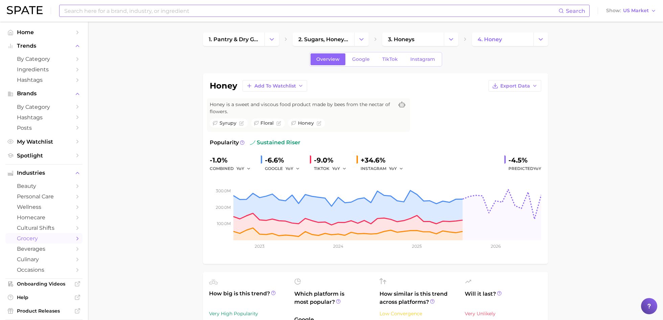
click at [149, 12] on input at bounding box center [311, 10] width 495 height 11
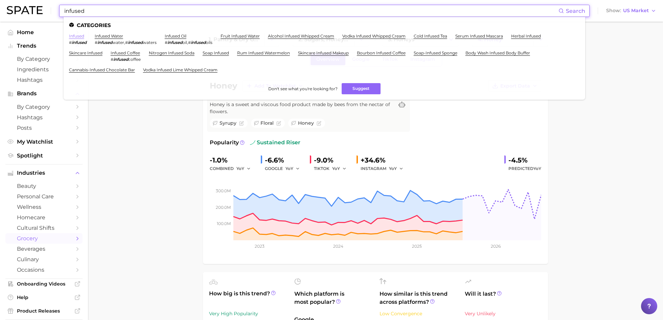
type input "infused"
click at [77, 36] on link "infused" at bounding box center [76, 35] width 15 height 5
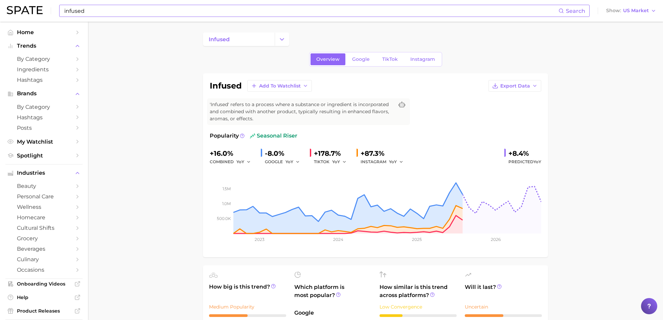
click at [114, 14] on input "infused" at bounding box center [311, 10] width 495 height 11
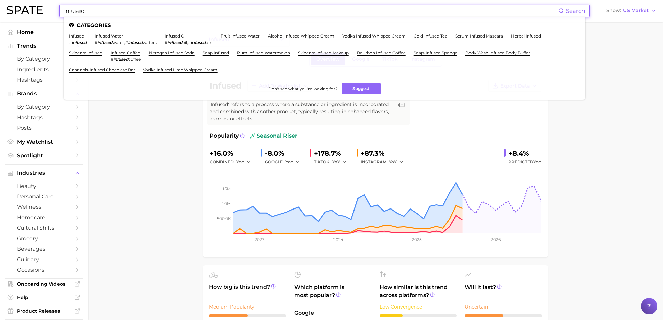
click at [114, 14] on input "infused" at bounding box center [311, 10] width 495 height 11
click at [21, 10] on img at bounding box center [25, 10] width 36 height 8
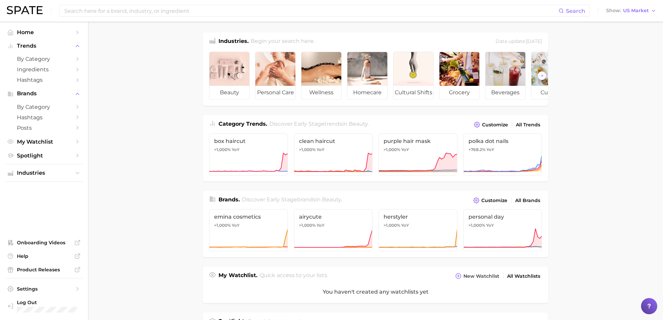
click at [29, 15] on link at bounding box center [25, 10] width 36 height 9
